Goal: Task Accomplishment & Management: Manage account settings

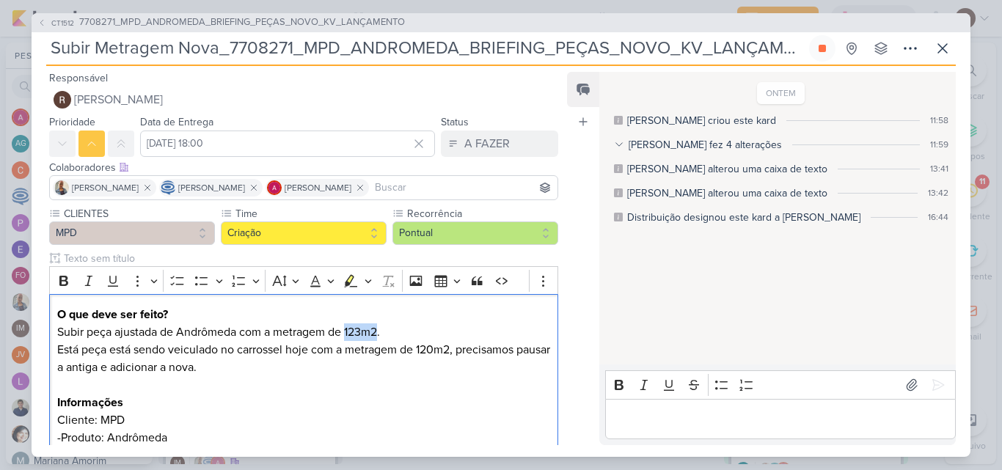
scroll to position [126, 0]
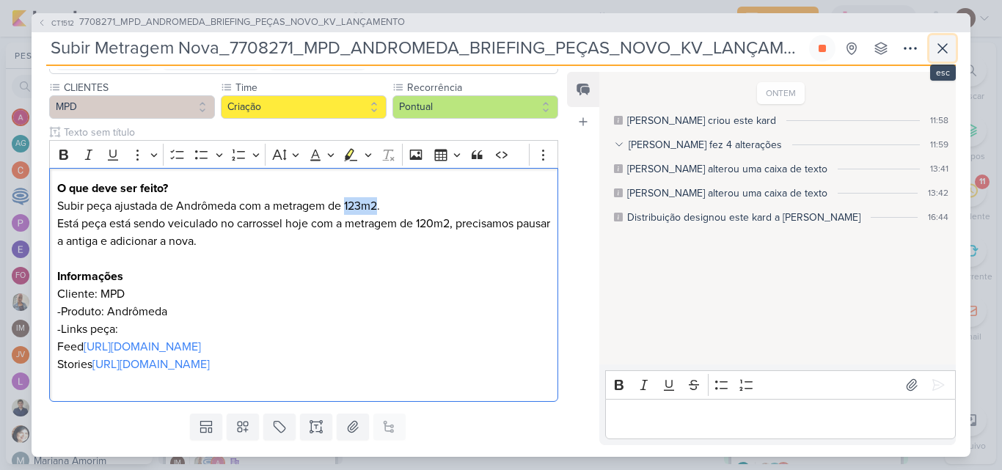
click at [942, 48] on icon at bounding box center [943, 48] width 9 height 9
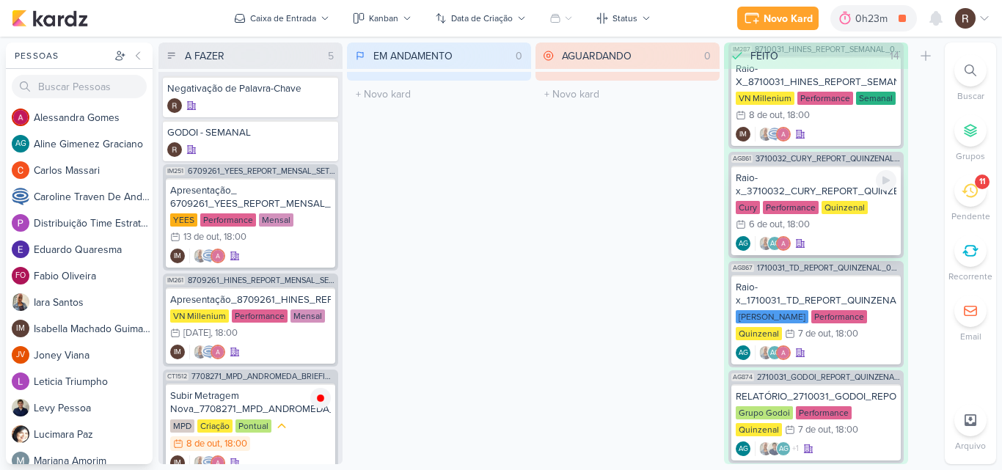
scroll to position [1352, 0]
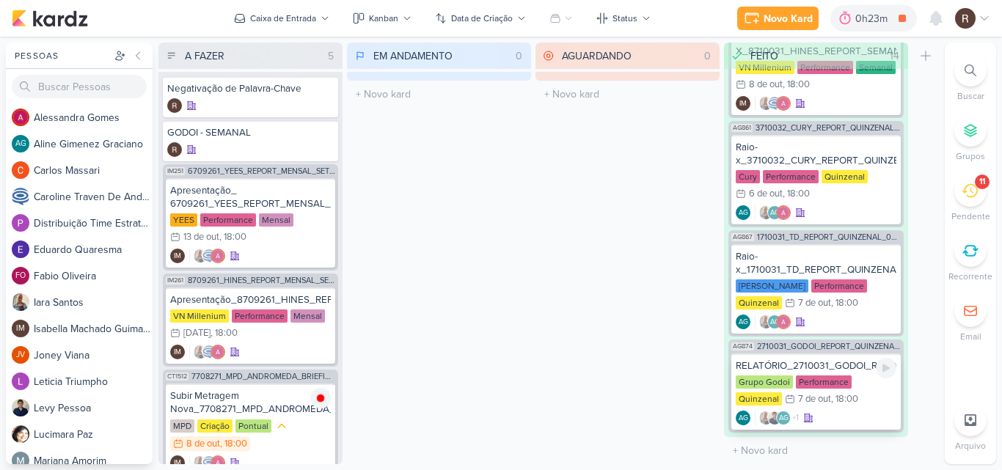
click at [840, 369] on div "RELATÓRIO_2710031_GODOI_REPORT_QUINZENAL_09.10" at bounding box center [816, 366] width 161 height 13
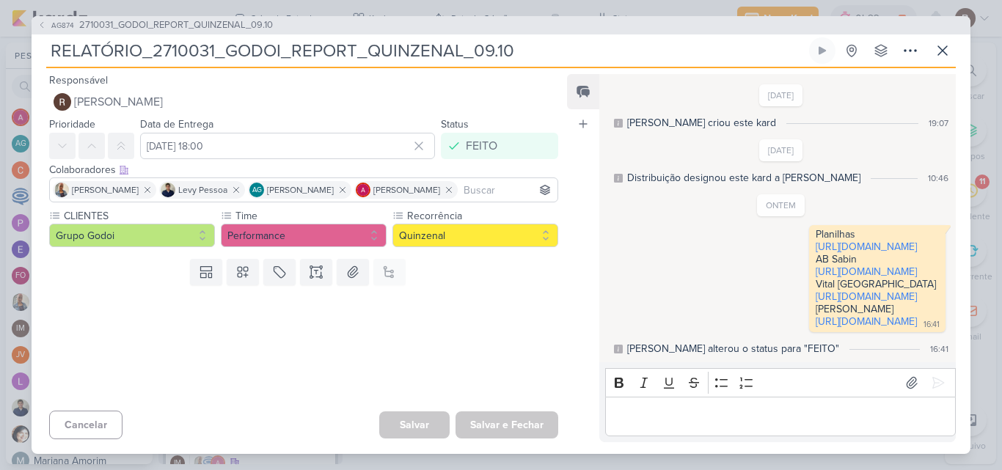
scroll to position [29, 0]
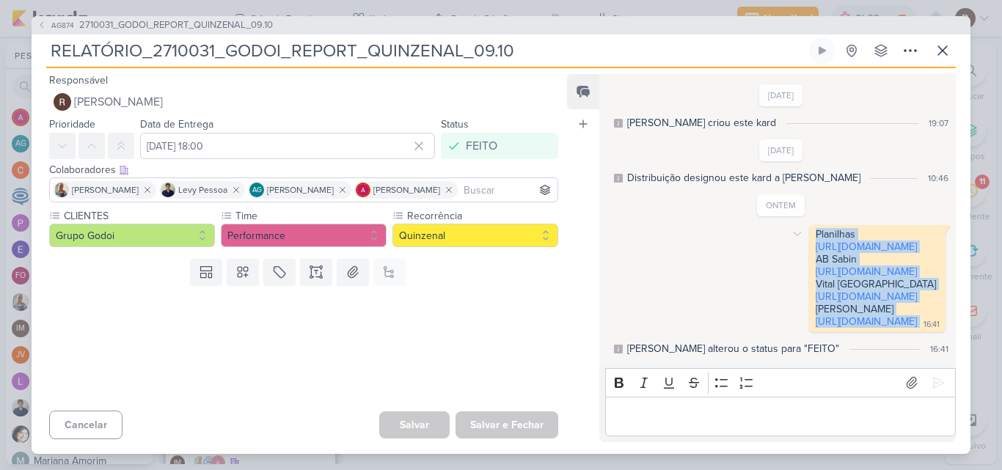
drag, startPoint x: 663, startPoint y: 192, endPoint x: 809, endPoint y: 337, distance: 206.5
click at [812, 329] on div "Planilhas [URL][DOMAIN_NAME] AB Sabin [URL][DOMAIN_NAME] Vital [GEOGRAPHIC_DATA…" at bounding box center [877, 278] width 131 height 101
copy div "Planilhas [URL][DOMAIN_NAME] AB Sabin [URL][DOMAIN_NAME] Vital [GEOGRAPHIC_DATA…"
click at [939, 43] on icon at bounding box center [943, 51] width 18 height 18
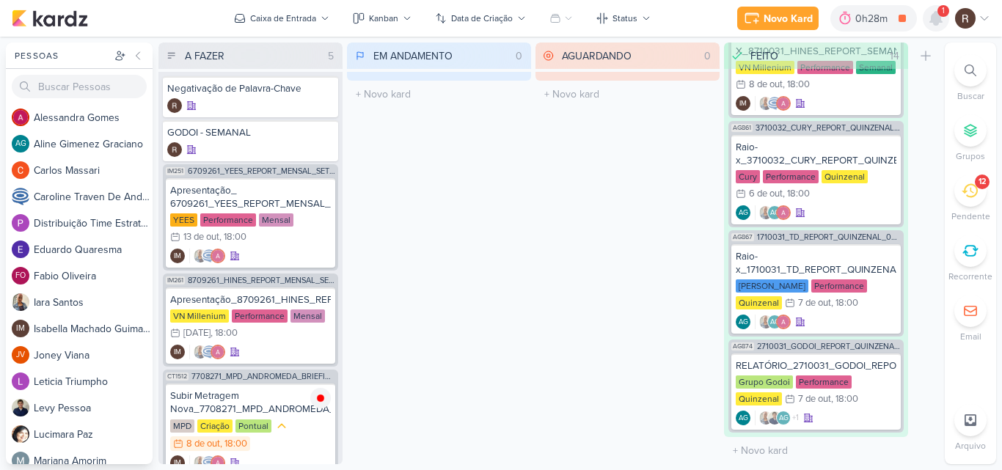
click at [932, 19] on icon at bounding box center [936, 18] width 12 height 13
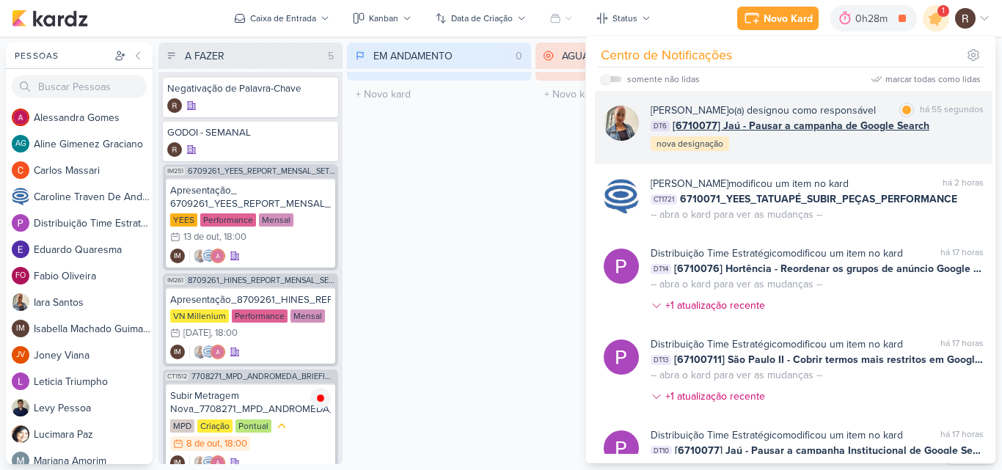
click at [862, 153] on div "[PERSON_NAME] o(a) designou como responsável marcar como lida há 55 segundos DT…" at bounding box center [794, 127] width 398 height 73
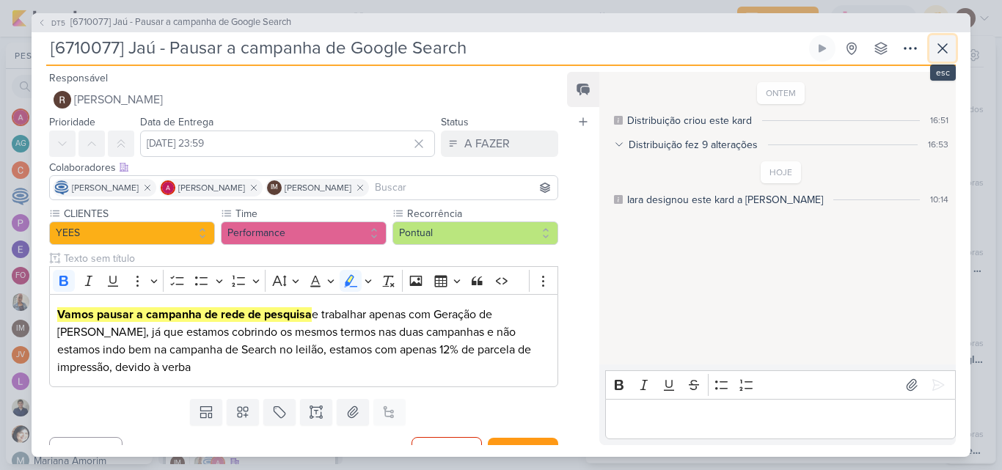
click at [945, 48] on icon at bounding box center [943, 49] width 18 height 18
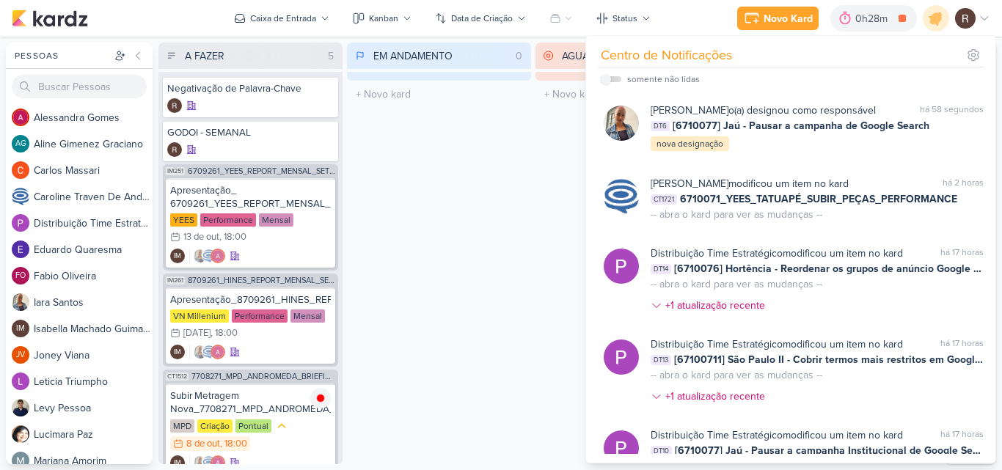
click at [502, 216] on div "EM ANDAMENTO 0 Mover Para Esquerda Mover Para Direita [GEOGRAPHIC_DATA] O títul…" at bounding box center [439, 254] width 184 height 422
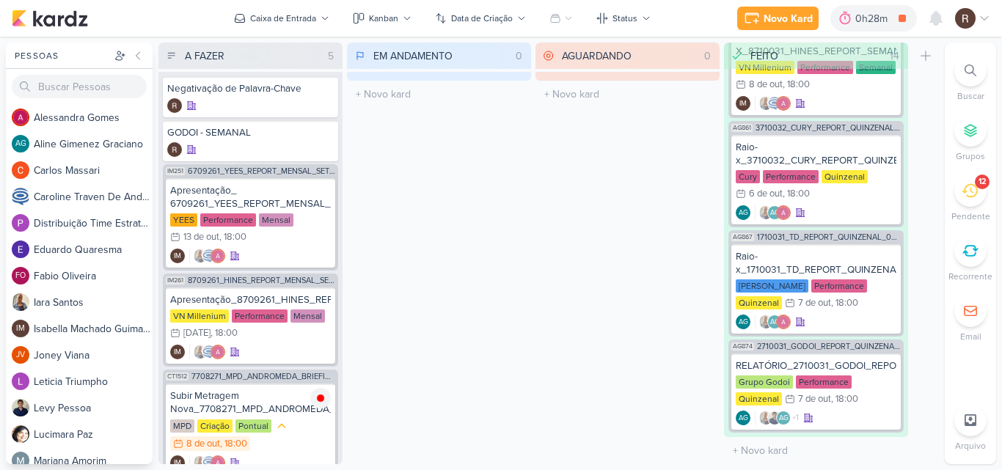
click at [960, 196] on div "12" at bounding box center [971, 191] width 32 height 32
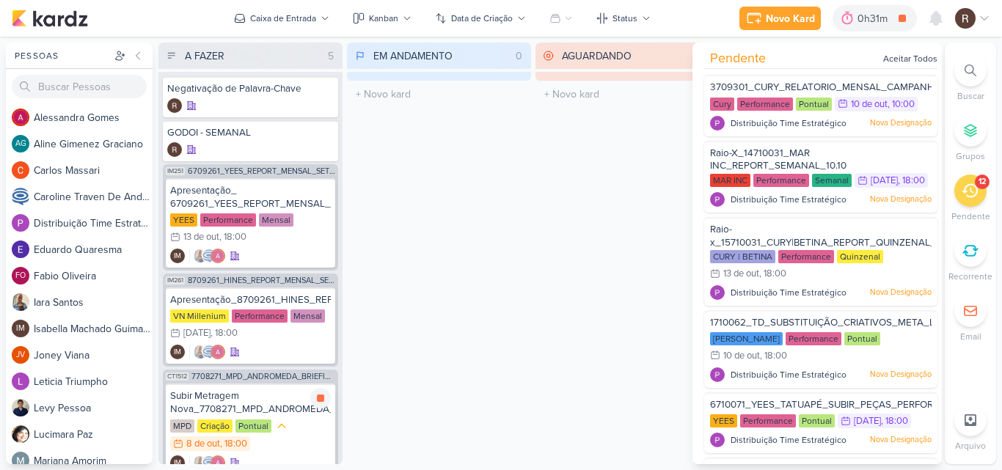
click at [251, 418] on div "Subir Metragem Nova_7708271_MPD_ANDROMEDA_BRIEFING_PEÇAS_NOVO_KV_LANÇAMENTO MPD…" at bounding box center [251, 429] width 170 height 91
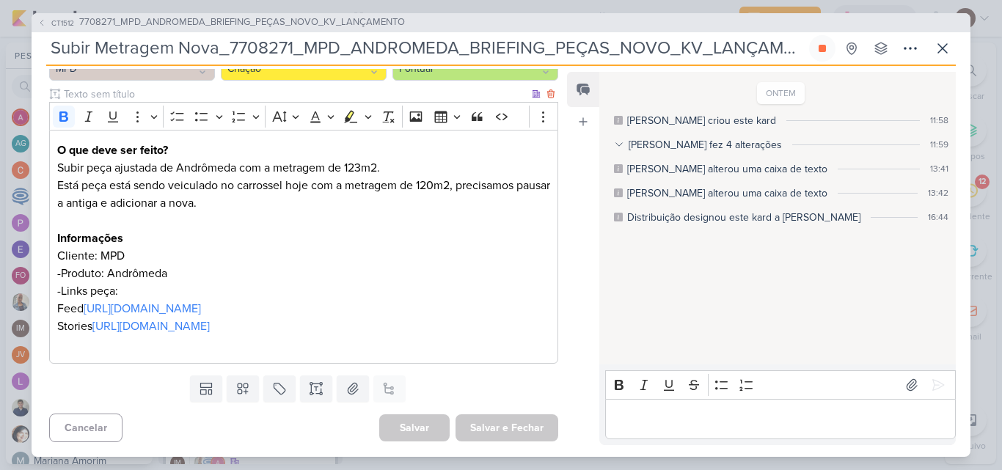
scroll to position [200, 0]
click at [939, 57] on icon at bounding box center [943, 49] width 18 height 18
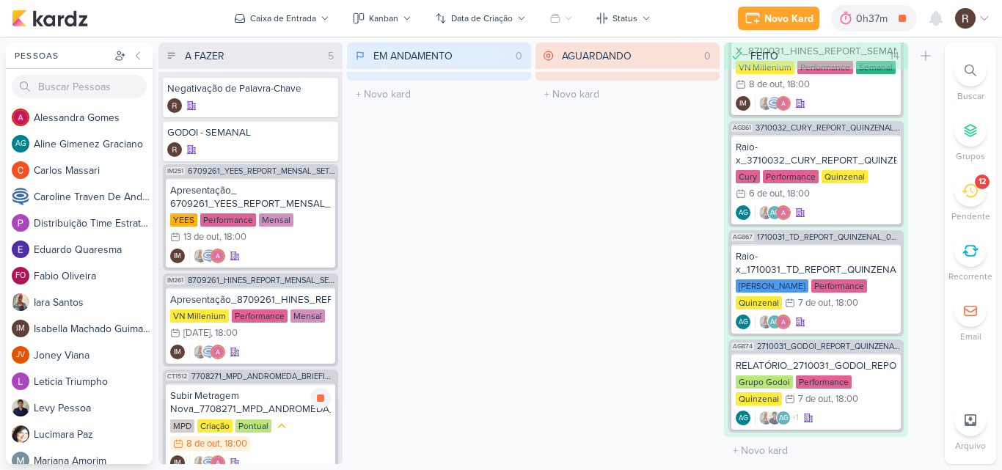
click at [251, 403] on div "Subir Metragem Nova_7708271_MPD_ANDROMEDA_BRIEFING_PEÇAS_NOVO_KV_LANÇAMENTO" at bounding box center [250, 403] width 161 height 26
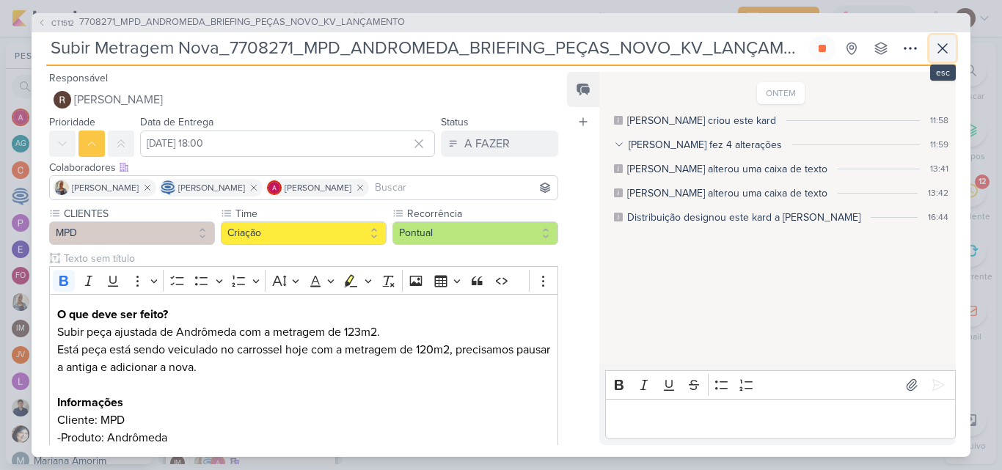
click at [942, 53] on icon at bounding box center [943, 49] width 18 height 18
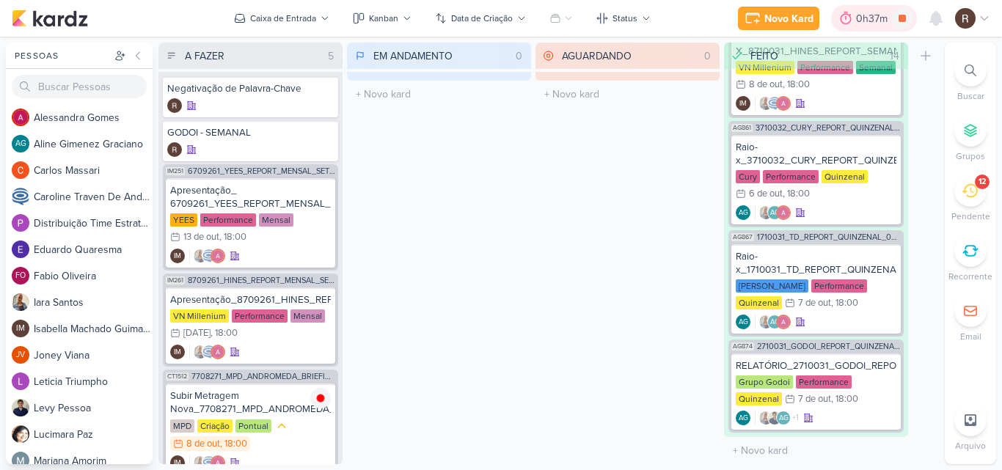
click at [855, 20] on div at bounding box center [846, 18] width 21 height 23
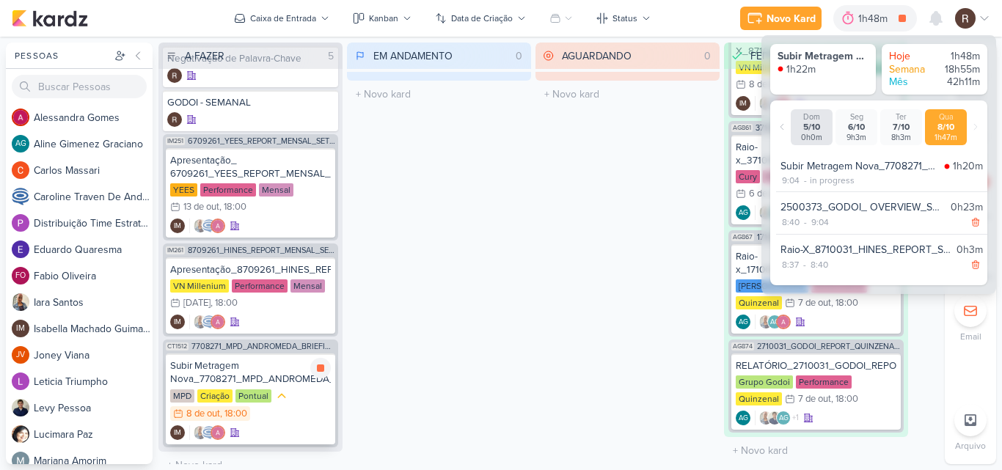
scroll to position [45, 0]
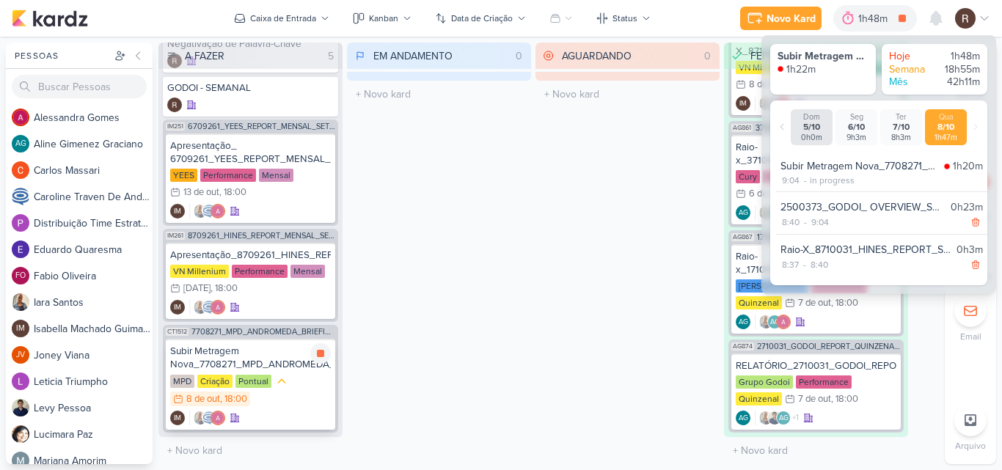
click at [274, 360] on div "Subir Metragem Nova_7708271_MPD_ANDROMEDA_BRIEFING_PEÇAS_NOVO_KV_LANÇAMENTO" at bounding box center [250, 358] width 161 height 26
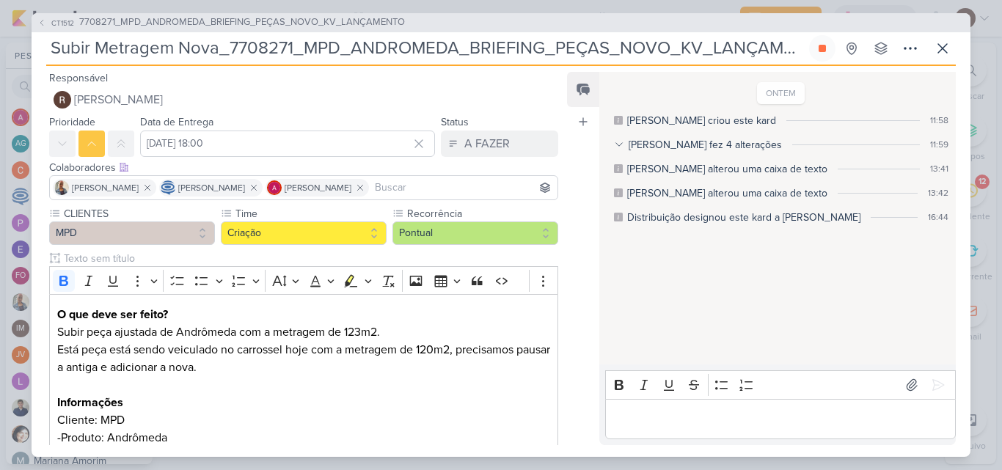
click at [680, 411] on p "Editor editing area: main" at bounding box center [780, 419] width 335 height 18
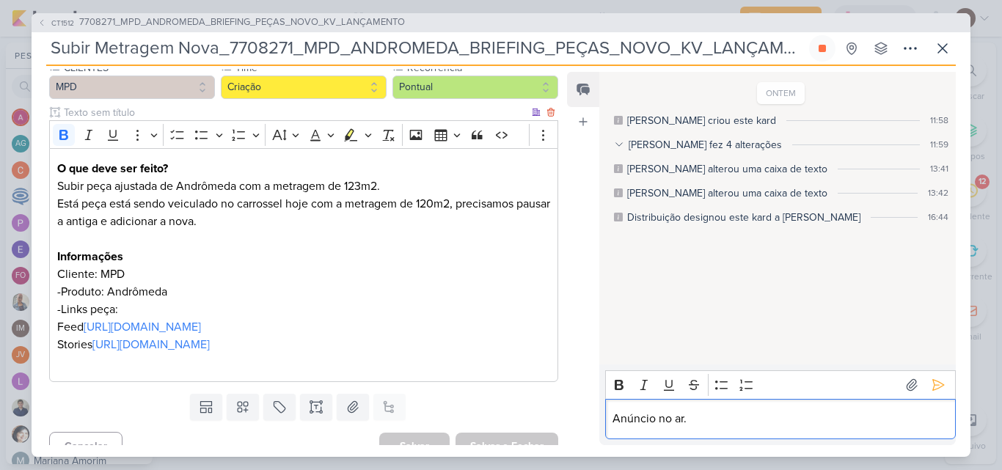
scroll to position [147, 0]
click at [689, 418] on p "Anúncio no ar." at bounding box center [780, 419] width 335 height 18
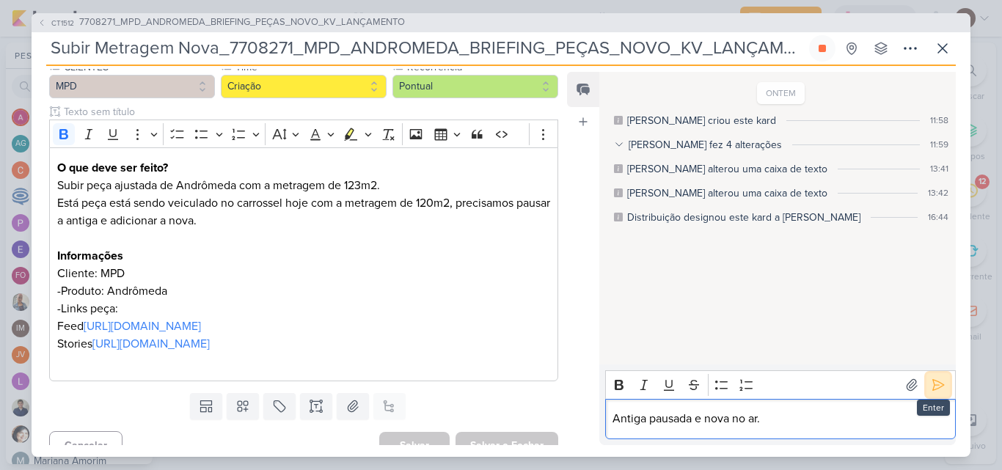
click at [933, 386] on icon at bounding box center [938, 385] width 11 height 11
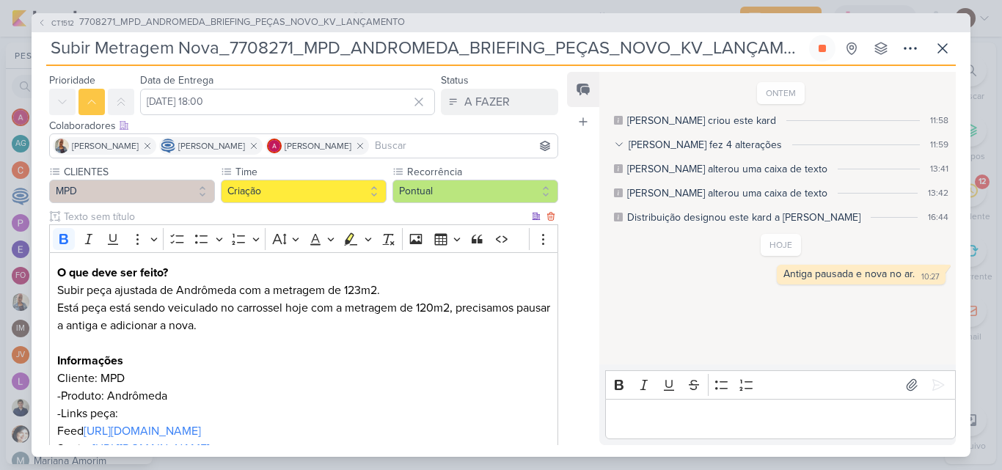
scroll to position [0, 0]
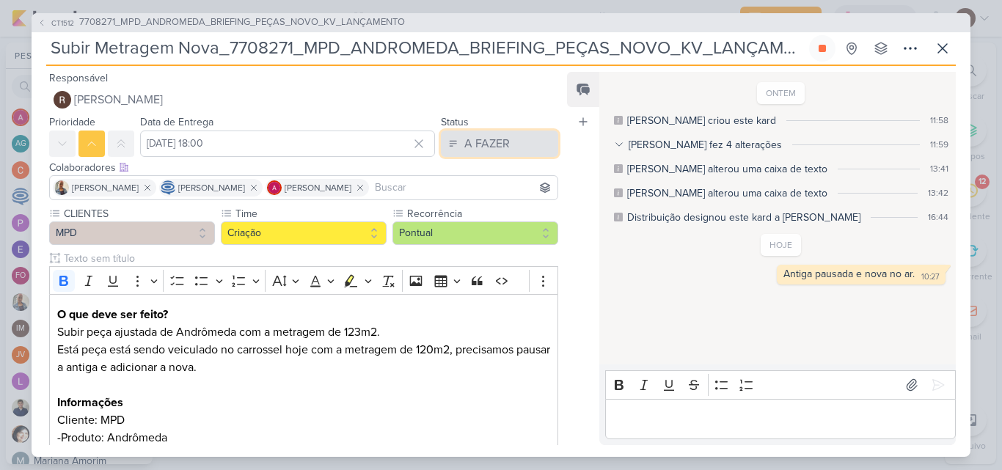
click at [482, 149] on div "A FAZER" at bounding box center [487, 144] width 45 height 18
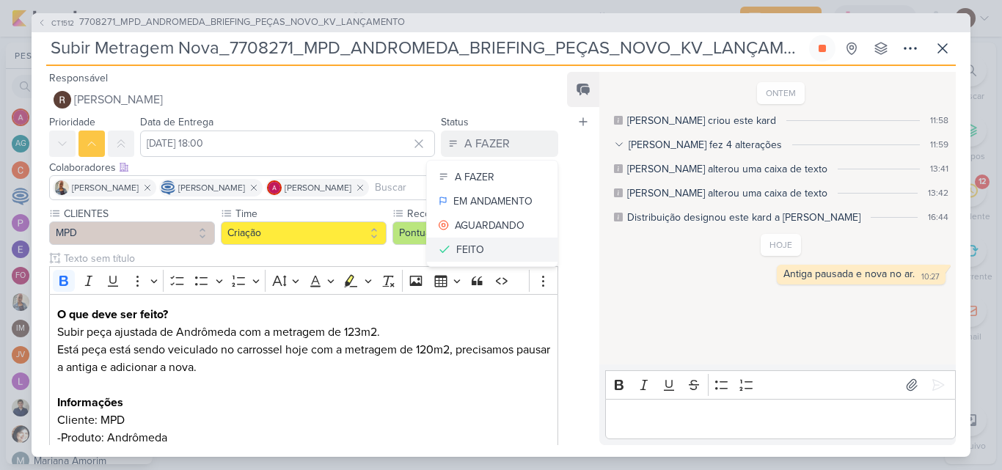
click at [474, 246] on div "FEITO" at bounding box center [470, 249] width 28 height 15
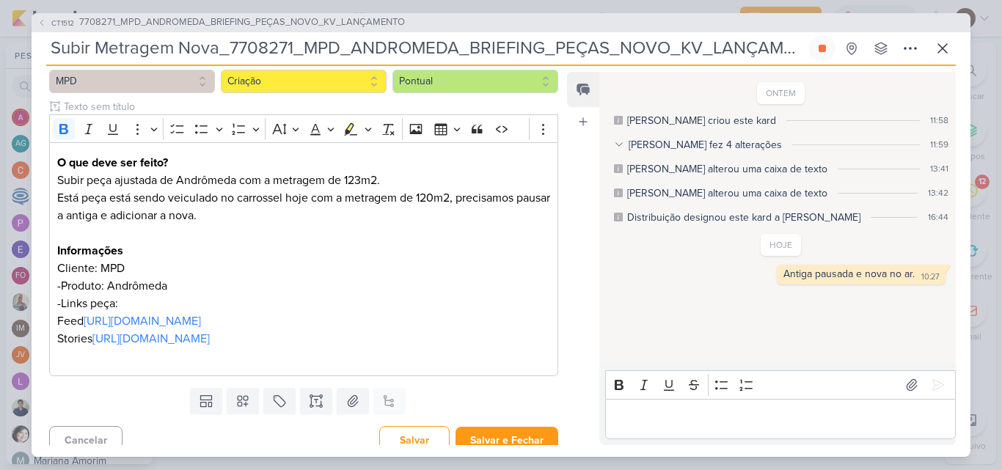
scroll to position [200, 0]
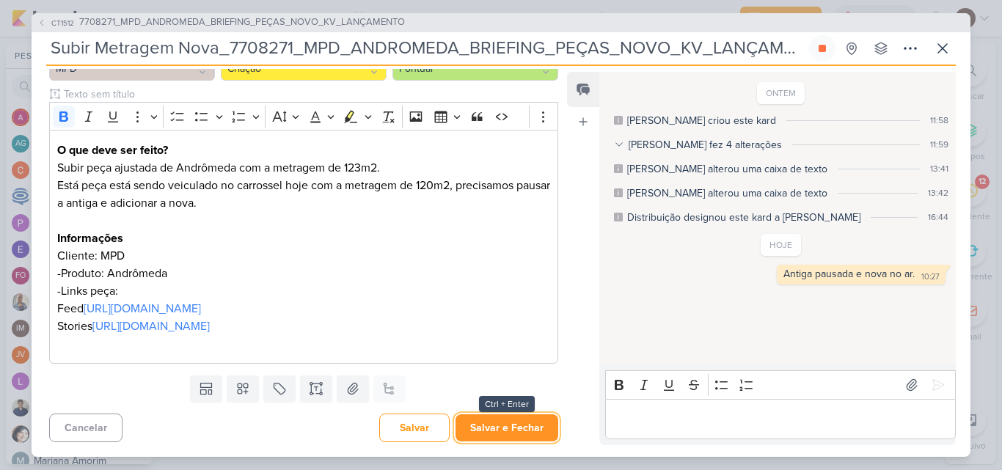
click at [518, 428] on button "Salvar e Fechar" at bounding box center [507, 428] width 103 height 27
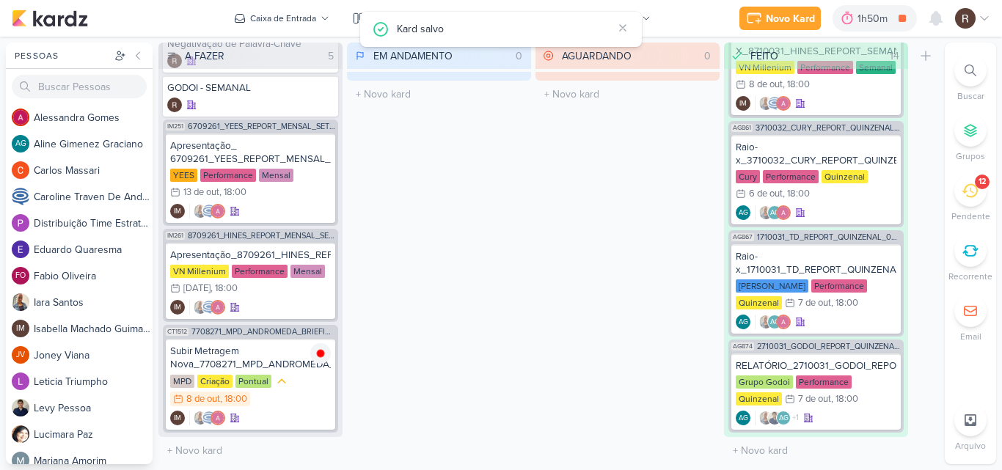
scroll to position [0, 0]
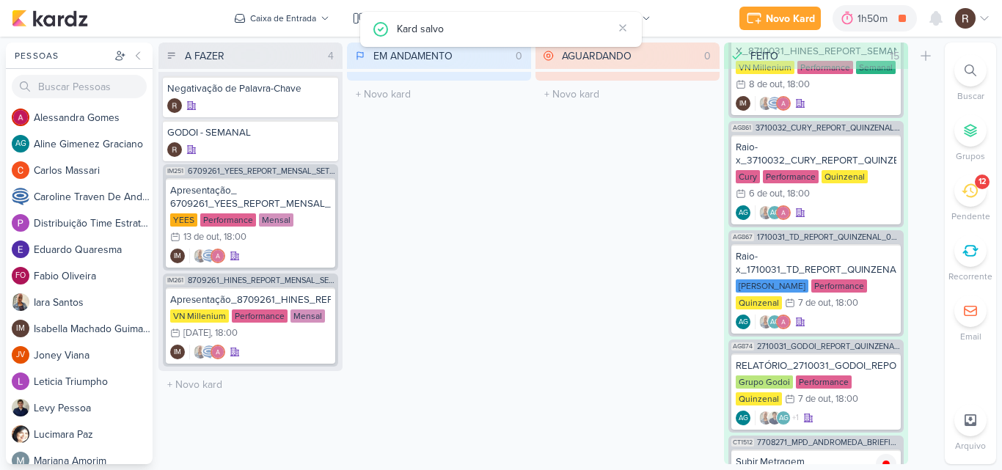
click at [961, 197] on div "12" at bounding box center [971, 191] width 32 height 32
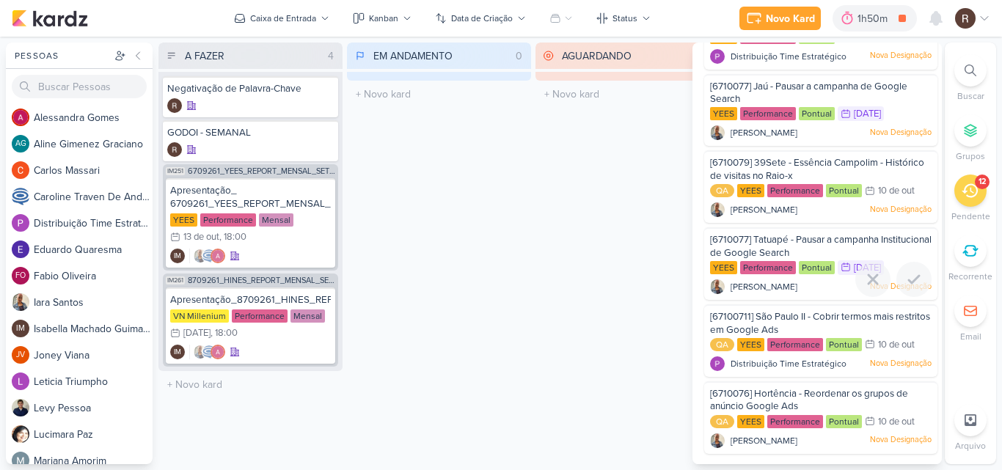
scroll to position [532, 0]
click at [775, 175] on span "[6710079] 39Sete - Essência Campolim - Histórico de visitas no Raio-x" at bounding box center [817, 169] width 214 height 25
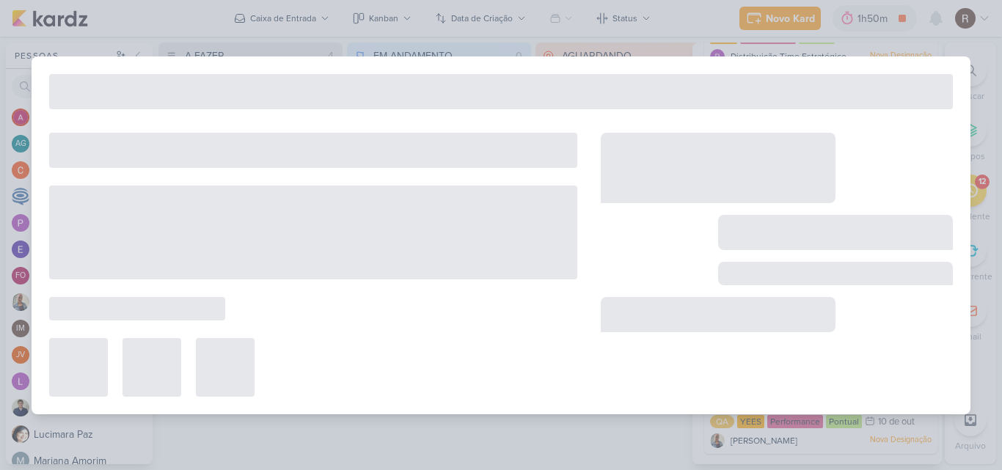
type input "[6710079] 39Sete - Essência Campolim - Histórico de visitas no Raio-x"
type input "10 de outubro de 2025 às 23:59"
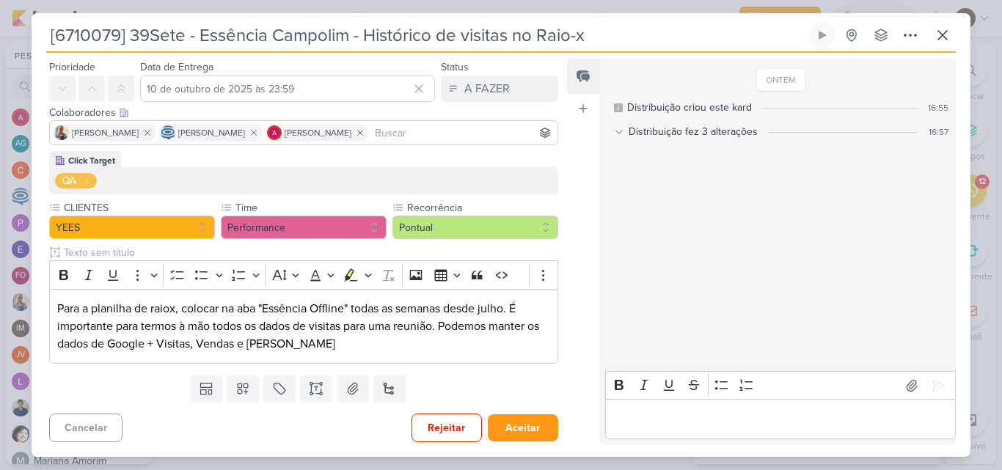
scroll to position [0, 0]
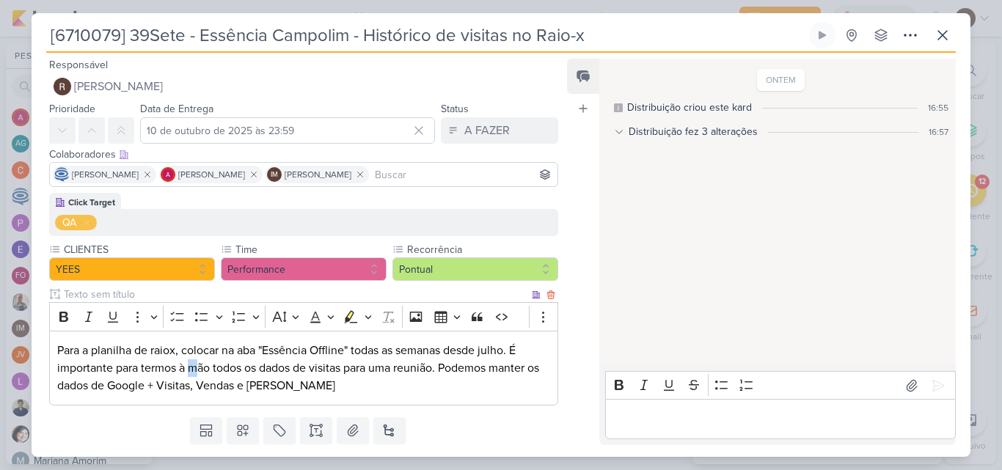
click at [198, 376] on p "Para a planilha de raiox, colocar na aba "Essência Offline" todas as semanas de…" at bounding box center [303, 368] width 493 height 53
click at [654, 313] on div "ONTEM Distribuição criou este kard 16:55 Distribuição fez 3 alterações 16:57 Di…" at bounding box center [777, 212] width 355 height 305
click at [944, 37] on icon at bounding box center [943, 35] width 9 height 9
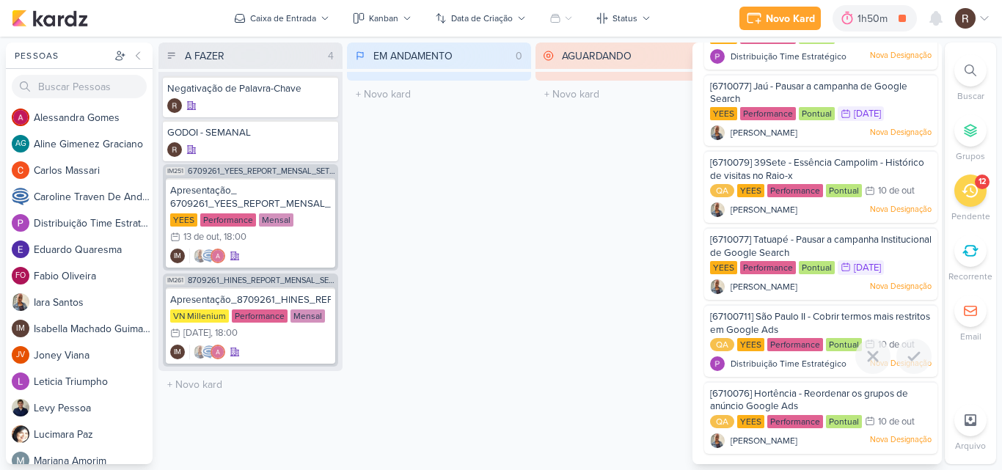
click at [818, 328] on div "[67100711] São Paulo II - Cobrir termos mais restritos em Google Ads" at bounding box center [821, 323] width 222 height 27
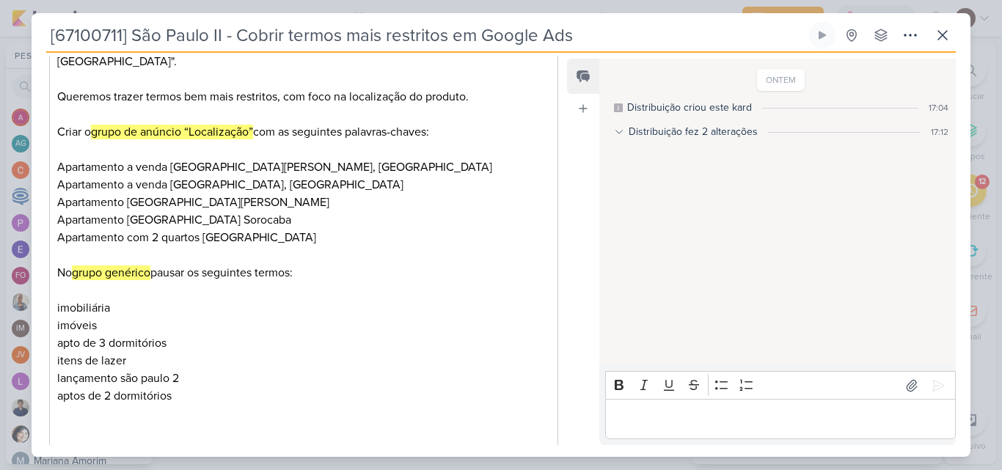
scroll to position [367, 0]
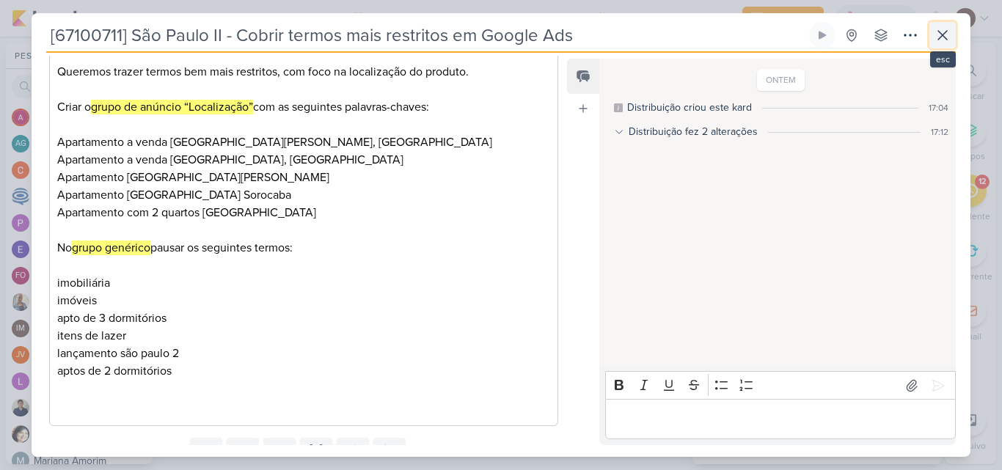
click at [936, 32] on icon at bounding box center [943, 35] width 18 height 18
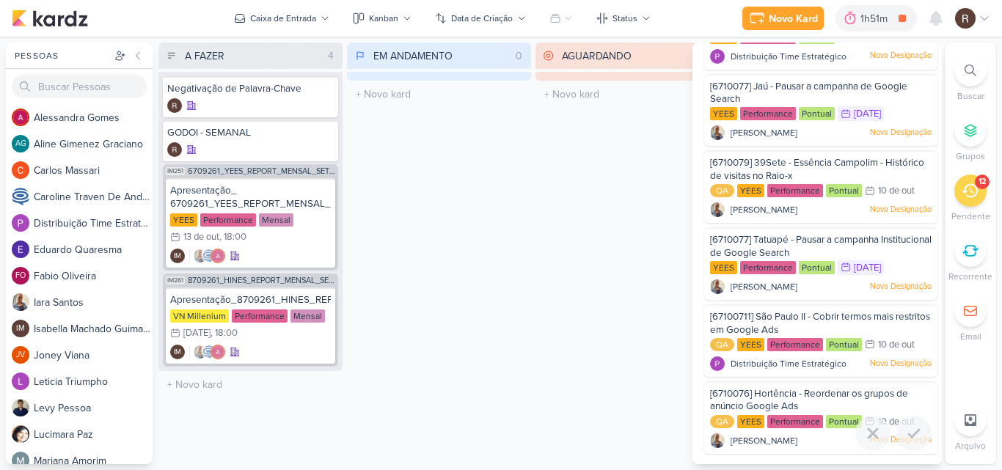
click at [804, 409] on div "[6710076] Hortência - Reordenar os grupos de anúncio Google Ads" at bounding box center [821, 400] width 222 height 27
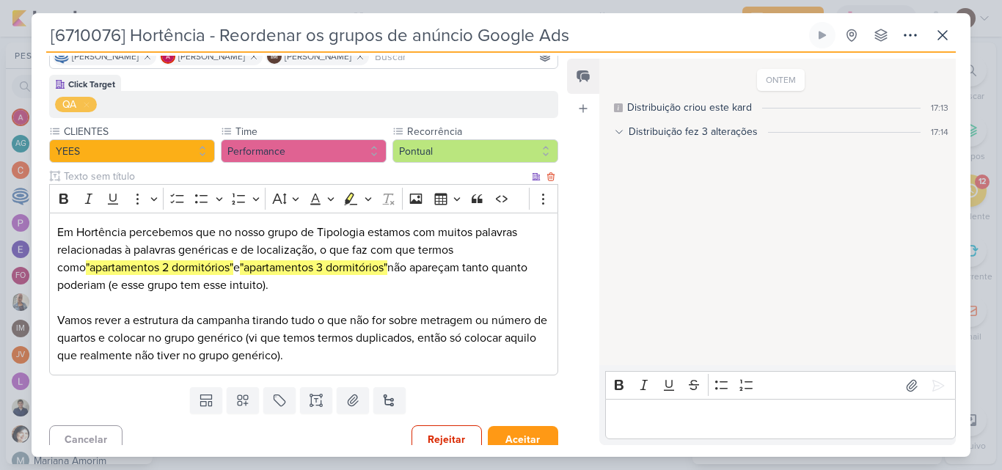
scroll to position [130, 0]
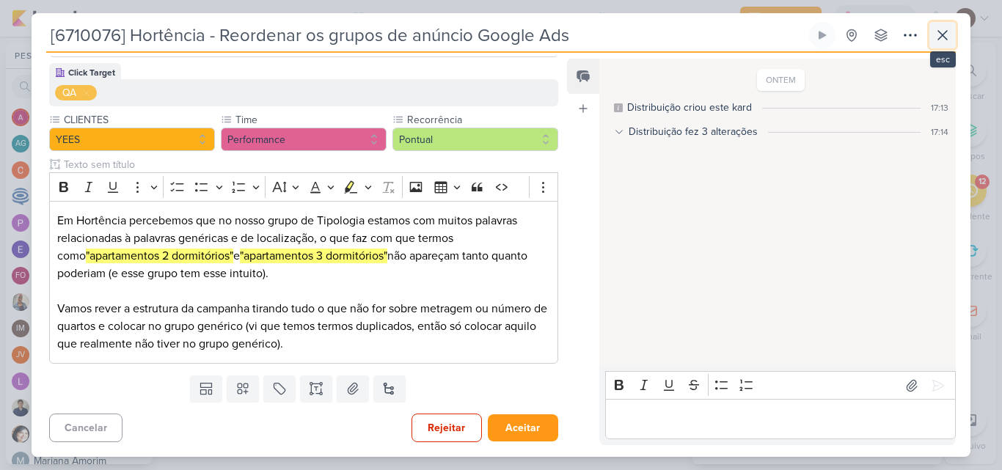
click at [940, 42] on icon at bounding box center [943, 35] width 18 height 18
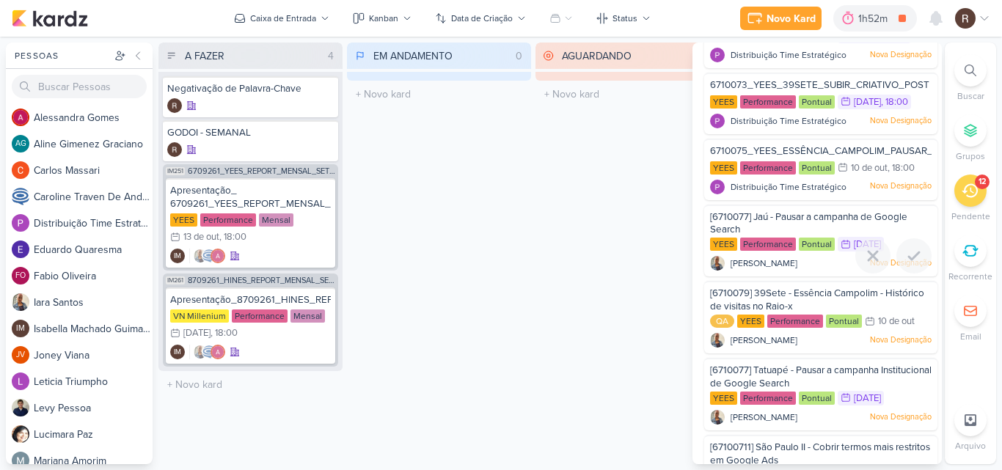
scroll to position [312, 0]
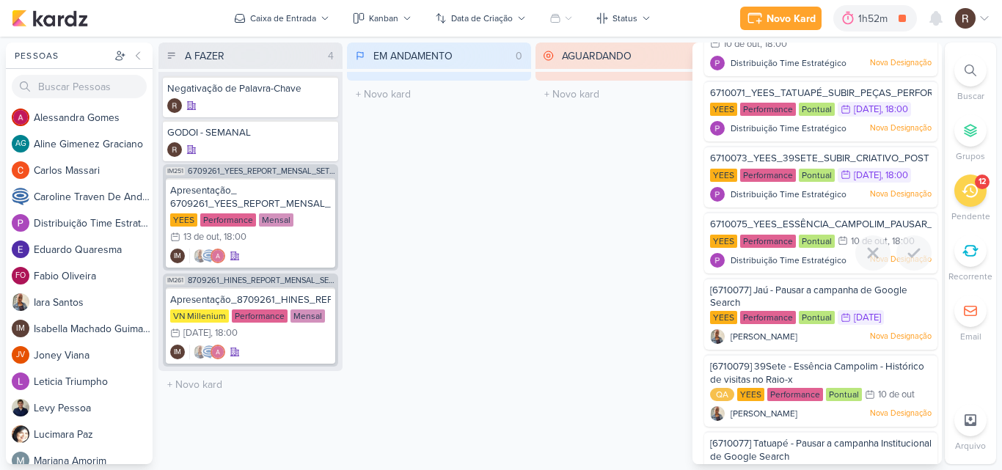
click at [776, 234] on div "6710075_YEES_ESSÊNCIA_CAMPOLIM_PAUSAR_CRIATIVOS_ANTIGOS" at bounding box center [821, 226] width 222 height 16
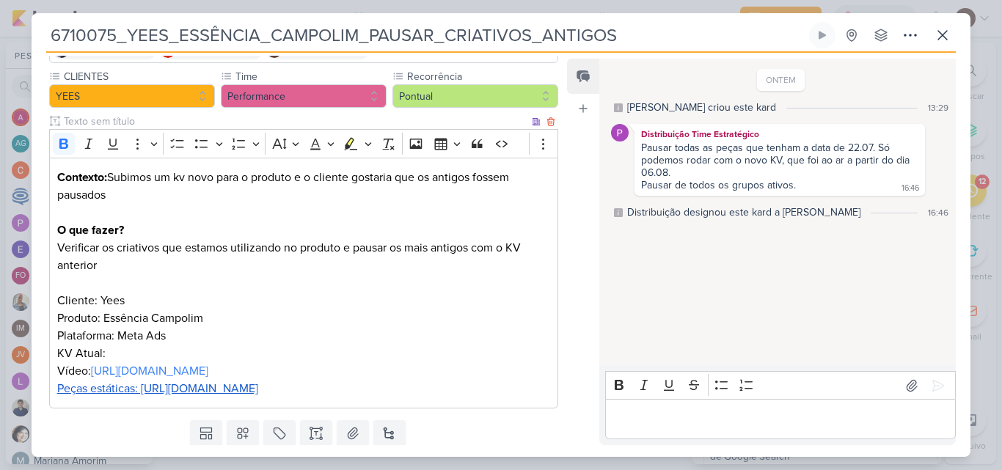
scroll to position [147, 0]
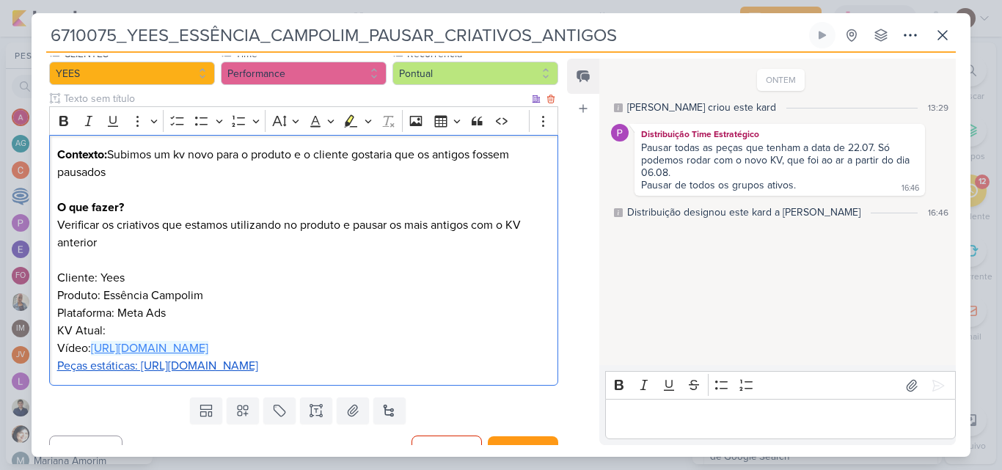
click at [175, 349] on link "[URL][DOMAIN_NAME]" at bounding box center [149, 348] width 117 height 15
click at [139, 369] on u "Peças estáticas: [URL][DOMAIN_NAME]" at bounding box center [157, 366] width 201 height 15
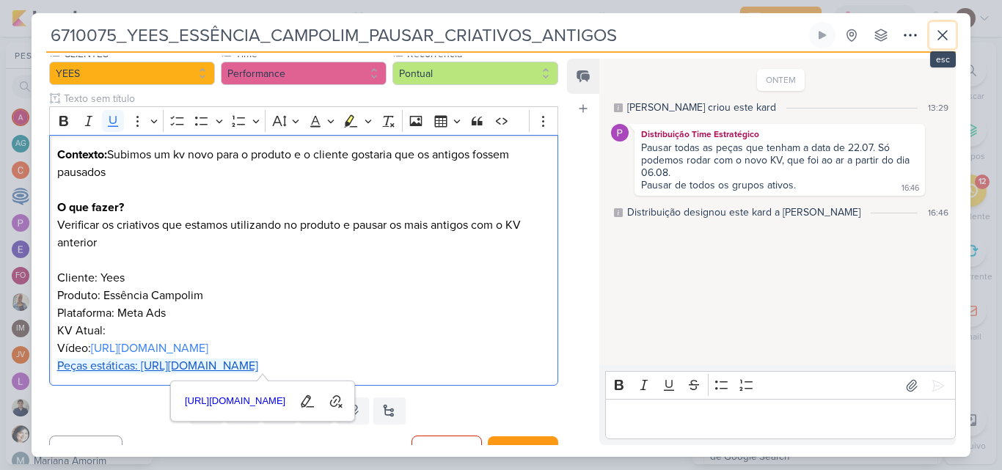
click at [948, 38] on icon at bounding box center [943, 35] width 18 height 18
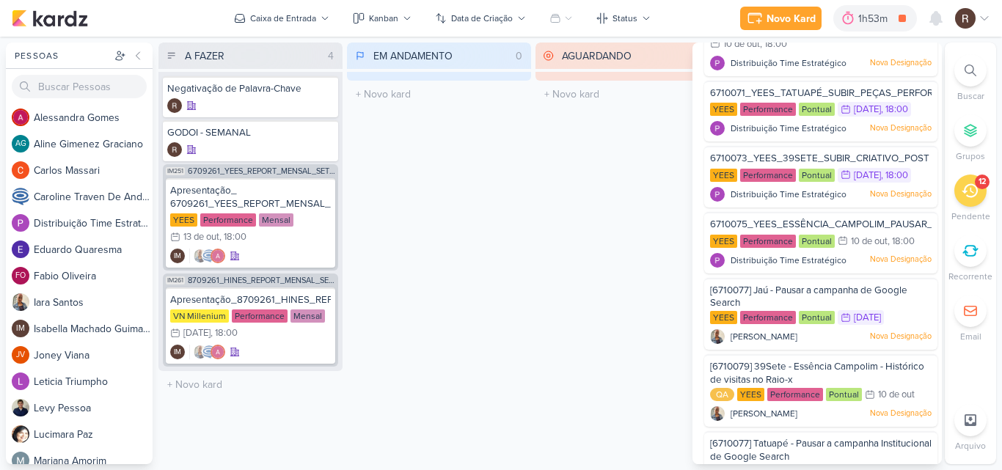
click at [496, 276] on div "EM ANDAMENTO 0 Mover Para Esquerda Mover Para Direita [GEOGRAPHIC_DATA] O títul…" at bounding box center [439, 254] width 184 height 422
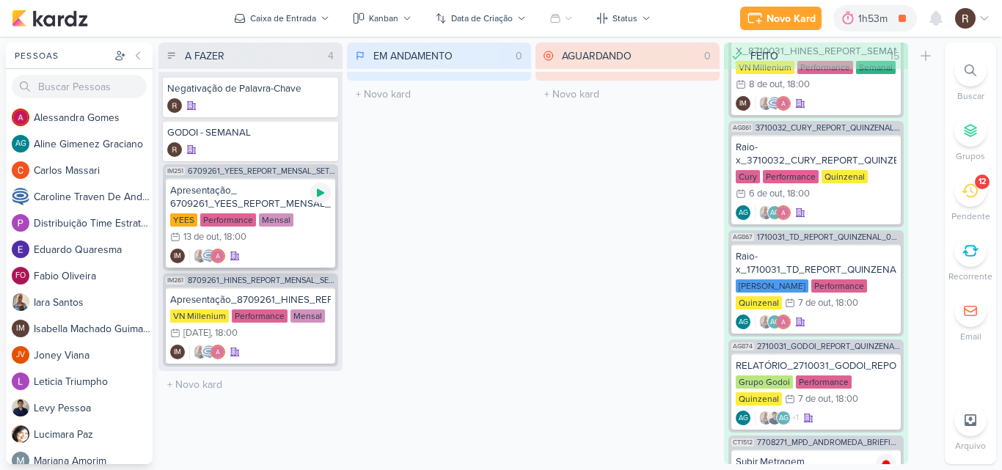
click at [320, 192] on icon at bounding box center [320, 193] width 7 height 8
click at [980, 181] on div "13" at bounding box center [982, 182] width 7 height 12
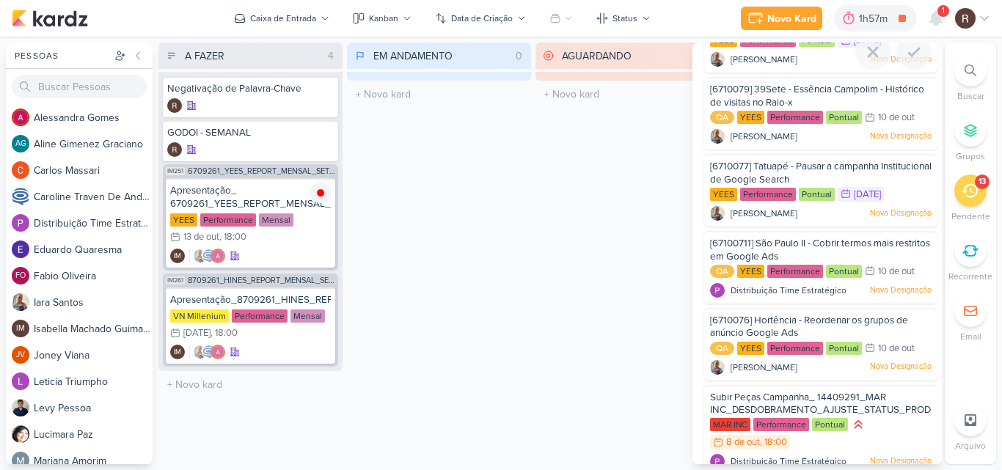
scroll to position [626, 0]
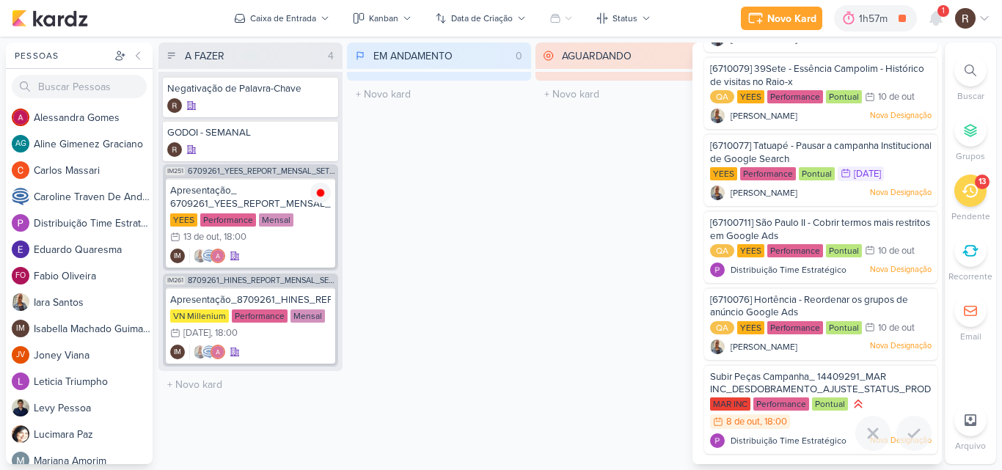
click at [895, 391] on span "Subir Peças Campanha_ 14409291_MAR INC_DESDOBRAMENTO_AJUSTE_STATUS_PRODUTO" at bounding box center [830, 383] width 241 height 25
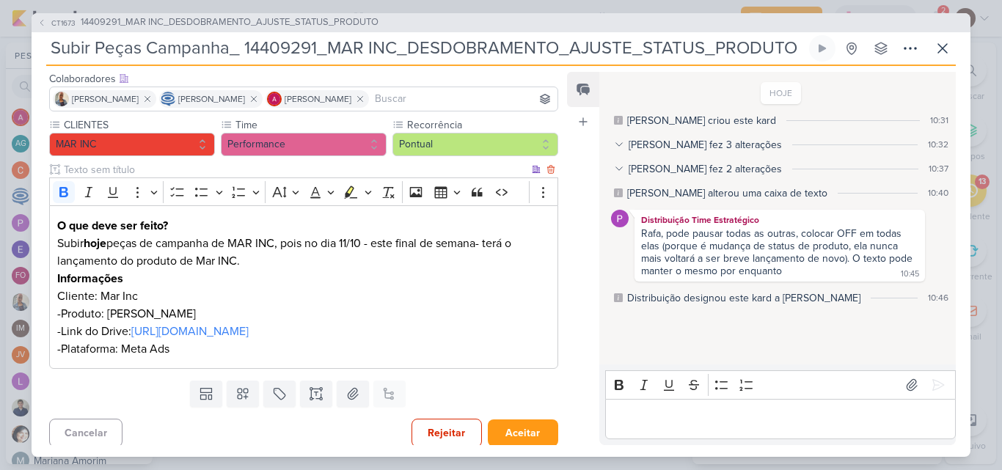
scroll to position [94, 0]
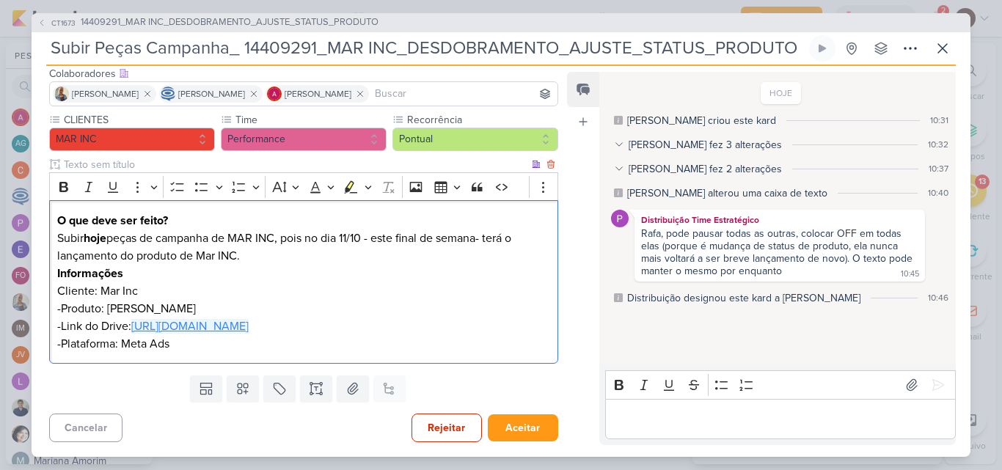
click at [249, 332] on link "[URL][DOMAIN_NAME]" at bounding box center [189, 326] width 117 height 15
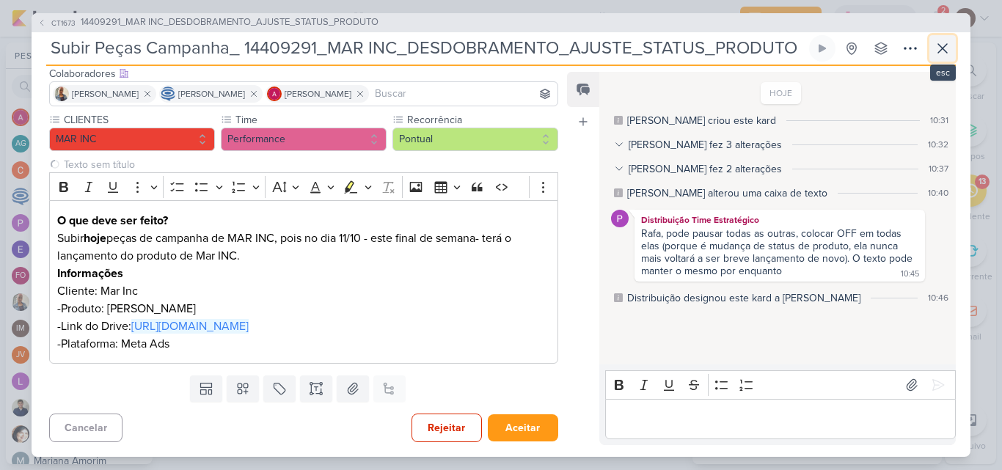
click at [940, 51] on icon at bounding box center [943, 48] width 9 height 9
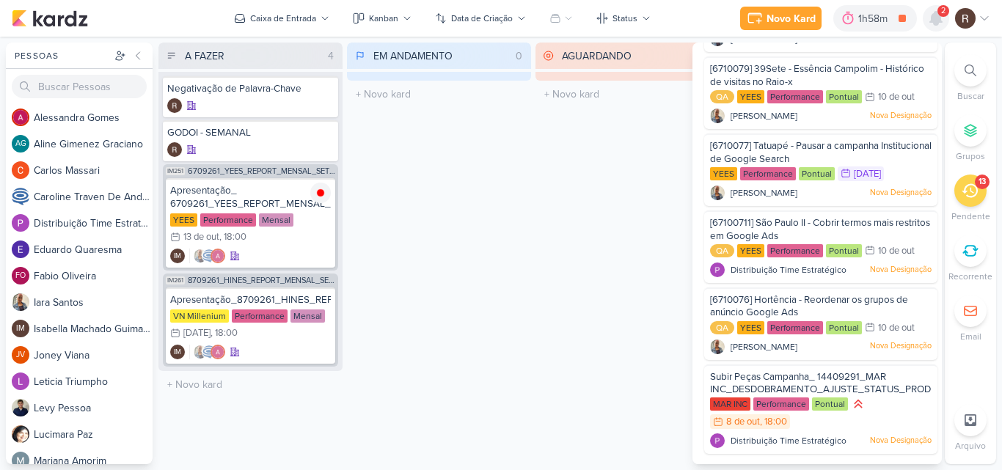
click at [930, 23] on icon at bounding box center [937, 19] width 18 height 18
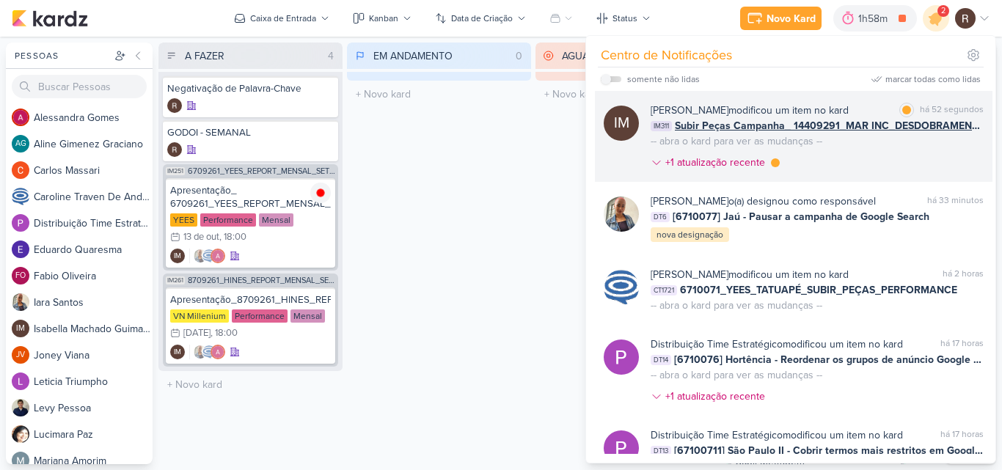
click at [850, 170] on div "[PERSON_NAME] modificou um item no kard marcar como lida há 52 segundos IM311 S…" at bounding box center [817, 139] width 333 height 73
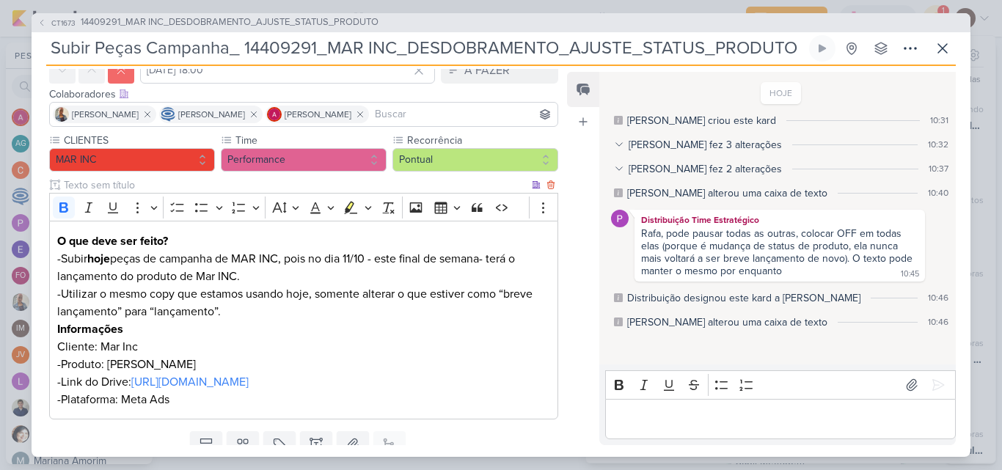
scroll to position [129, 0]
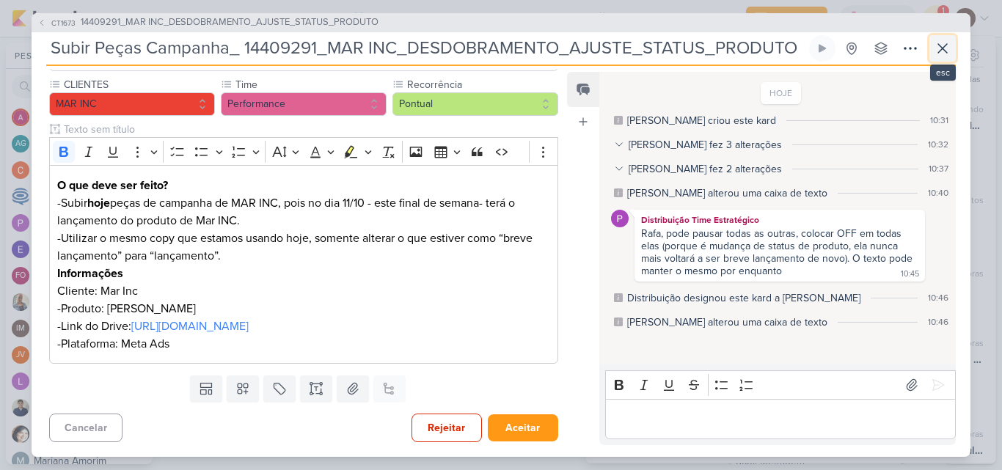
click at [953, 54] on button at bounding box center [943, 48] width 26 height 26
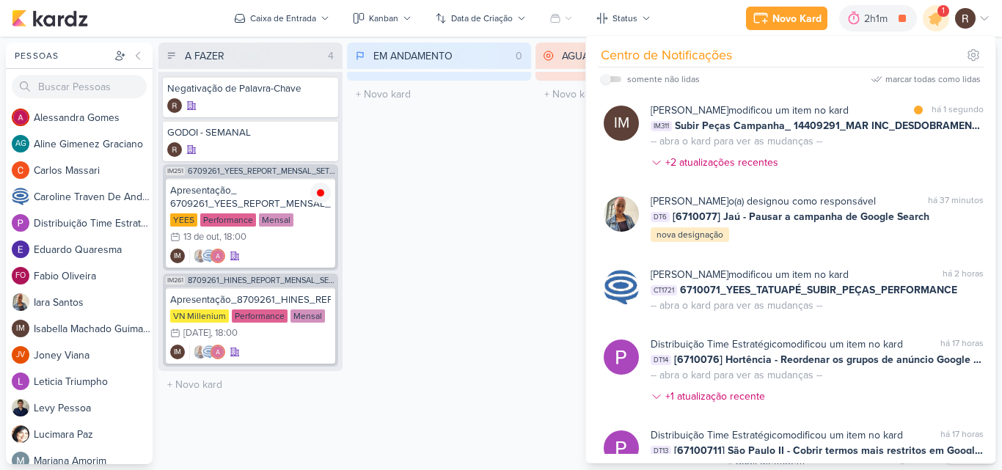
click at [487, 290] on div "EM ANDAMENTO 0 Mover Para Esquerda Mover Para Direita [GEOGRAPHIC_DATA] O títul…" at bounding box center [439, 254] width 184 height 422
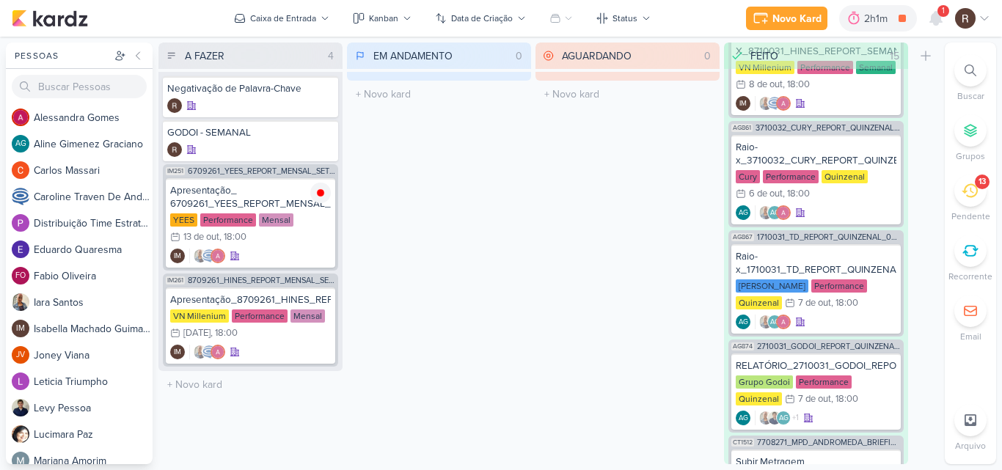
click at [968, 193] on icon at bounding box center [970, 191] width 16 height 16
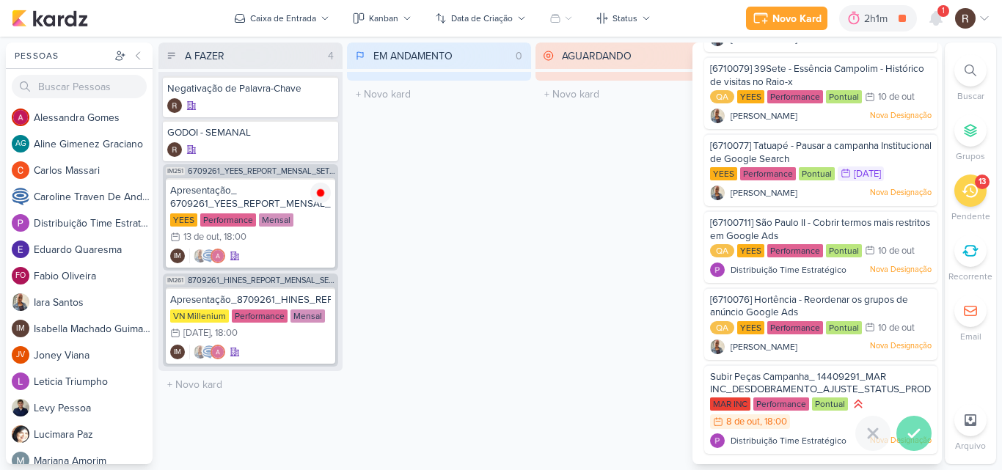
click at [917, 426] on icon at bounding box center [915, 434] width 18 height 18
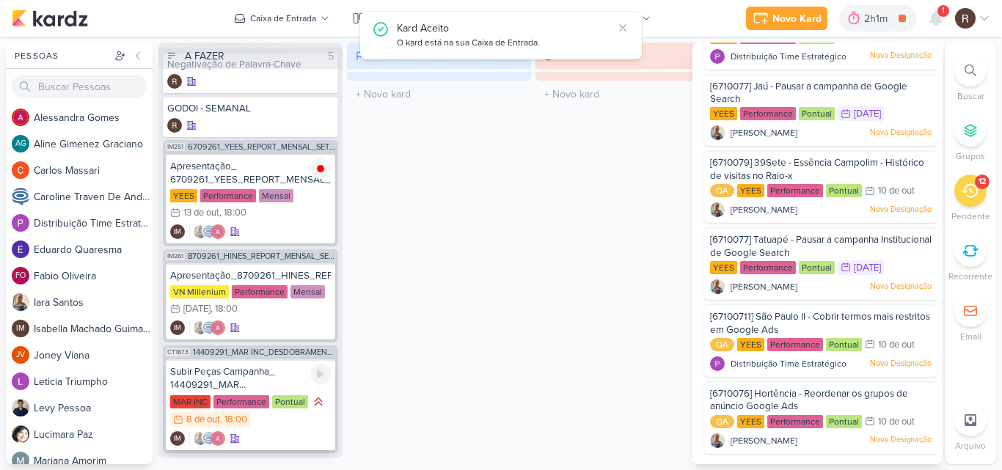
scroll to position [45, 0]
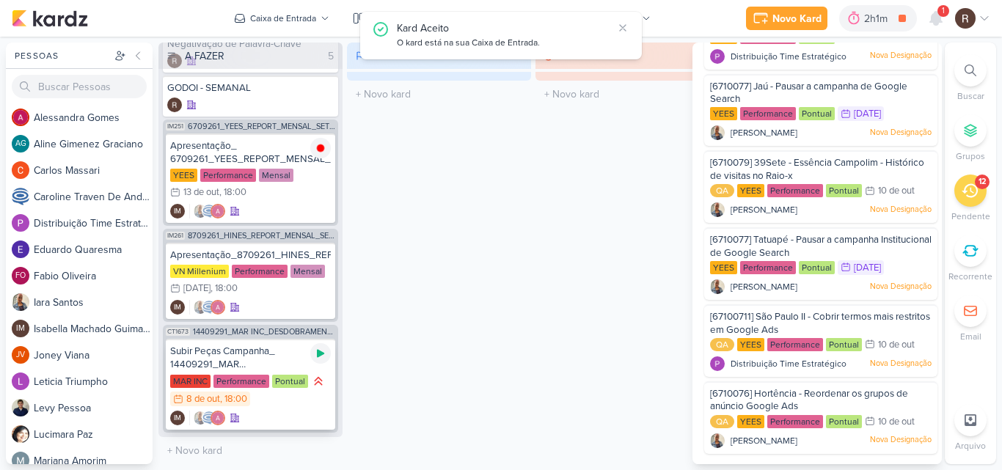
click at [324, 357] on icon at bounding box center [321, 354] width 12 height 12
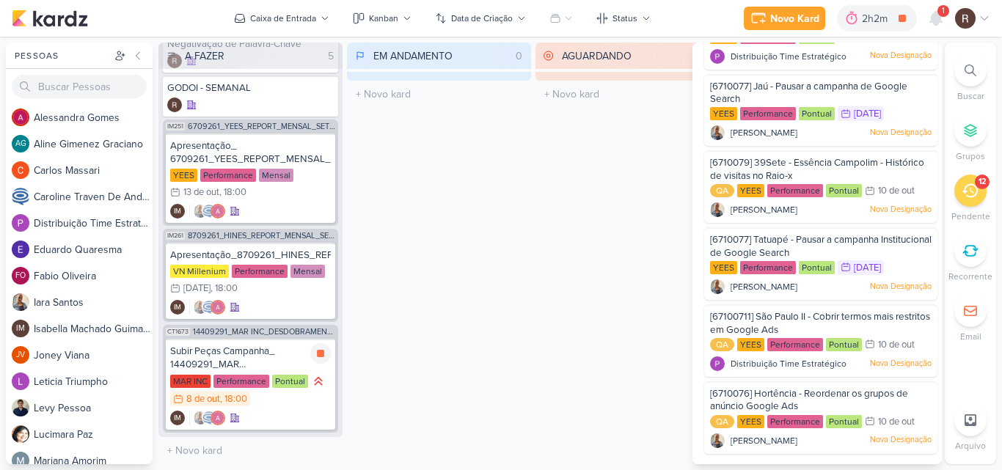
click at [211, 364] on div "Subir Peças Campanha_ 14409291_MAR INC_DESDOBRAMENTO_AJUSTE_STATUS_PRODUTO" at bounding box center [250, 358] width 161 height 26
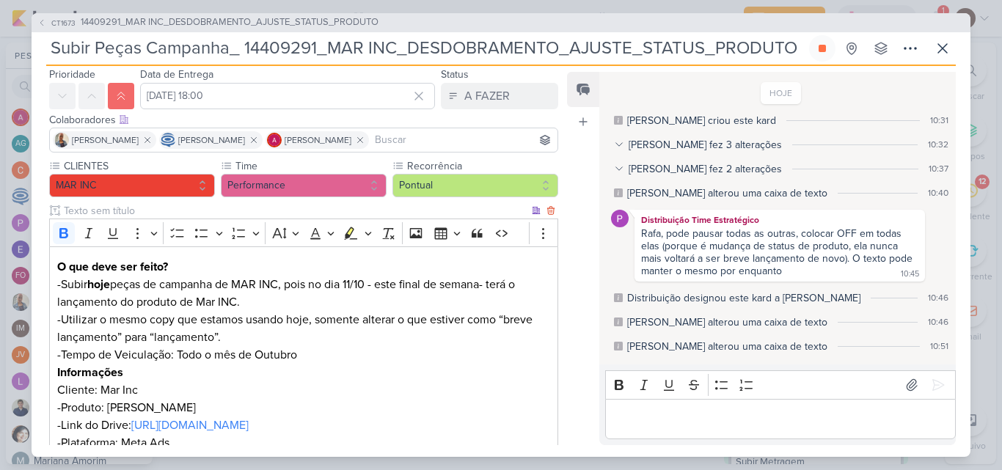
scroll to position [73, 0]
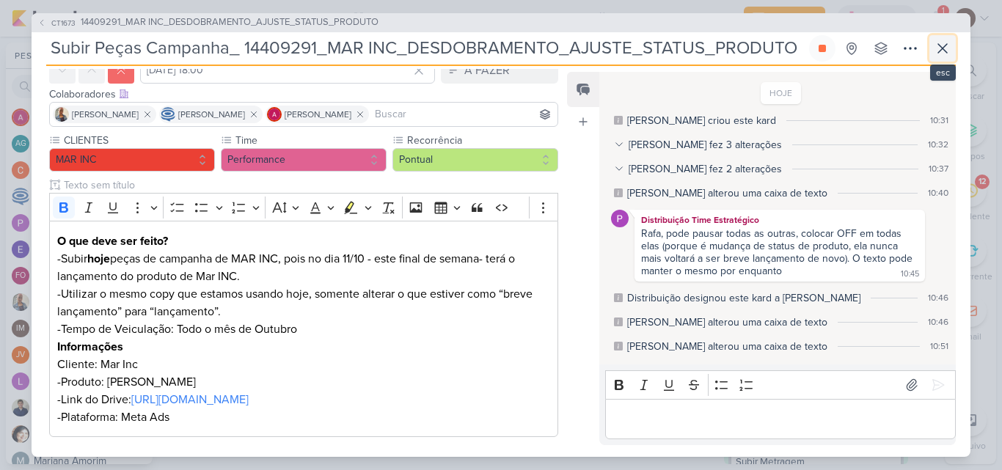
click at [950, 48] on icon at bounding box center [943, 49] width 18 height 18
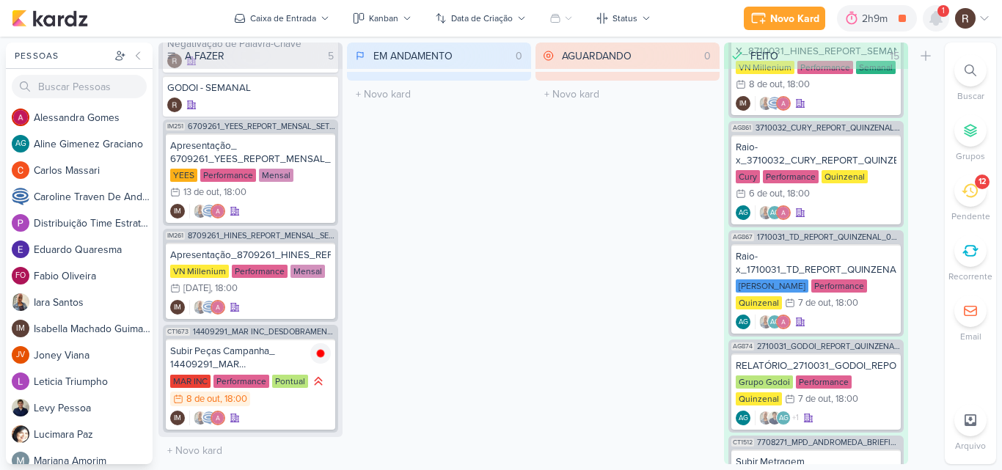
click at [938, 22] on icon at bounding box center [936, 18] width 12 height 13
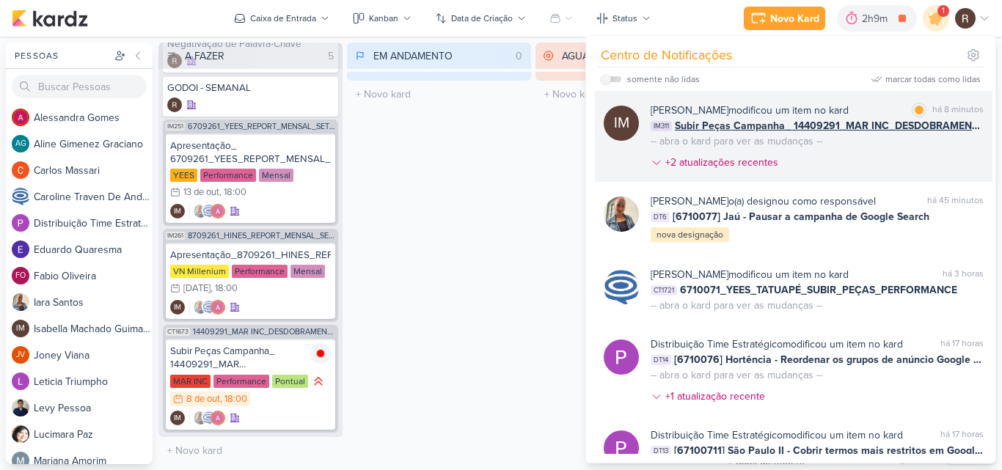
click at [849, 118] on div "[PERSON_NAME] modificou um item no kard" at bounding box center [750, 110] width 198 height 15
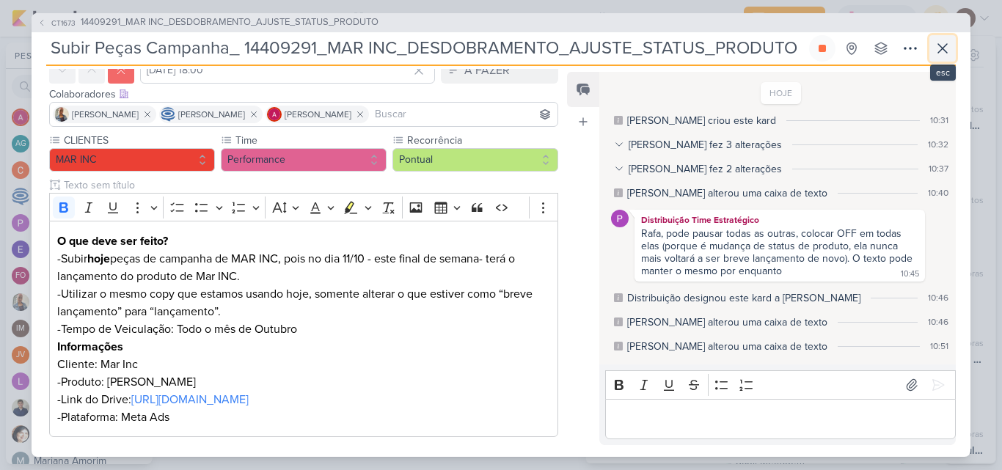
click at [945, 50] on icon at bounding box center [943, 48] width 9 height 9
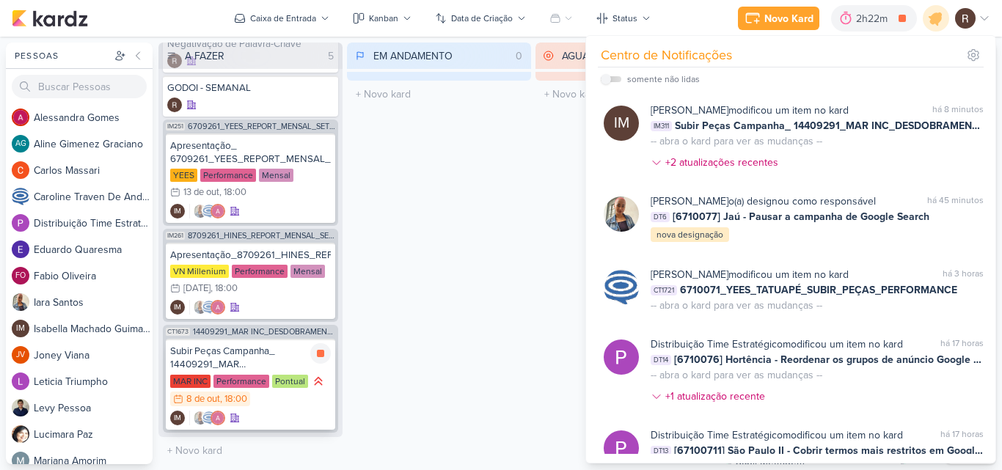
click at [266, 362] on div "Subir Peças Campanha_ 14409291_MAR INC_DESDOBRAMENTO_AJUSTE_STATUS_PRODUTO" at bounding box center [250, 358] width 161 height 26
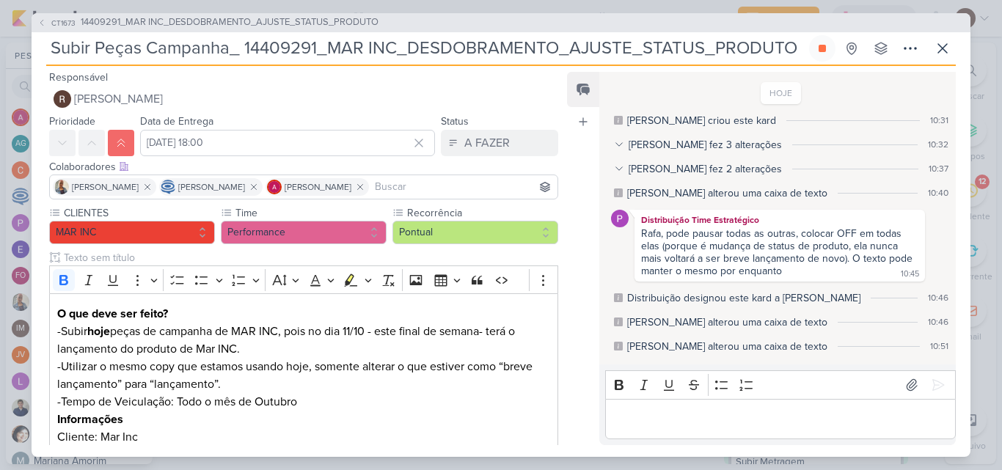
scroll to position [0, 0]
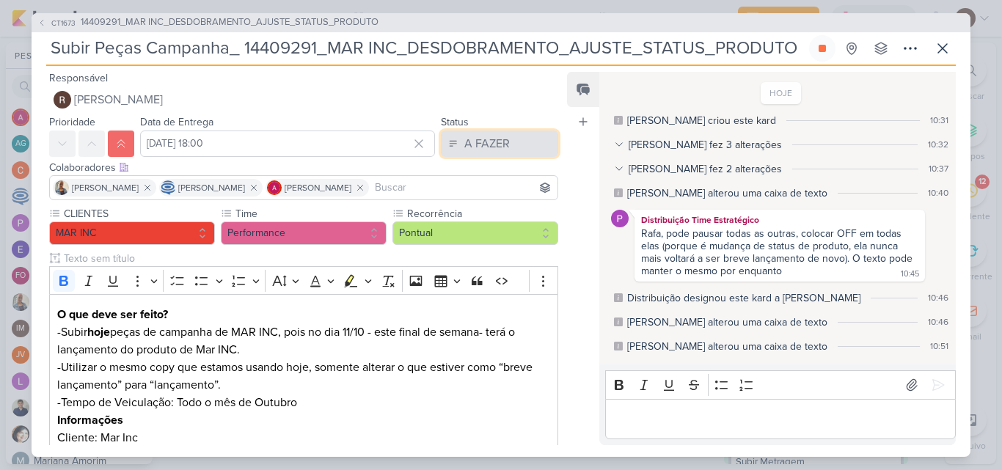
click at [483, 138] on div "A FAZER" at bounding box center [487, 144] width 45 height 18
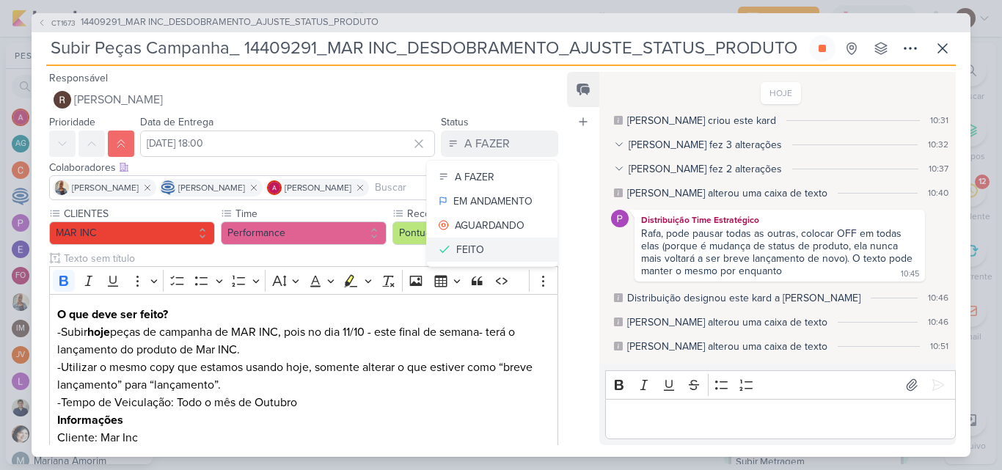
click at [466, 247] on div "FEITO" at bounding box center [470, 249] width 28 height 15
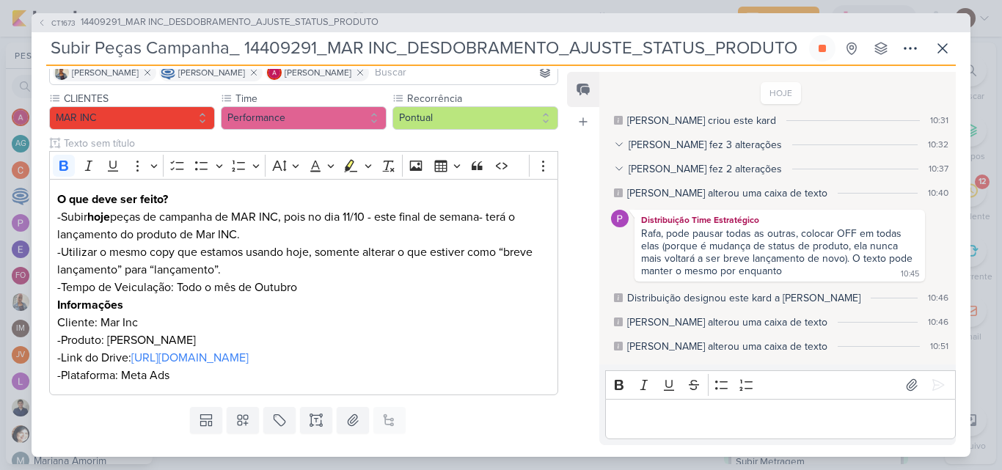
scroll to position [147, 0]
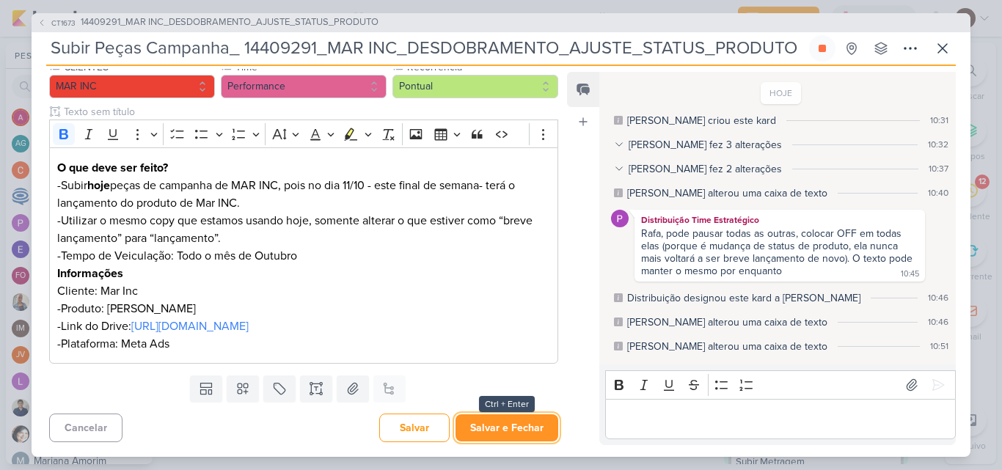
click at [536, 424] on button "Salvar e Fechar" at bounding box center [507, 428] width 103 height 27
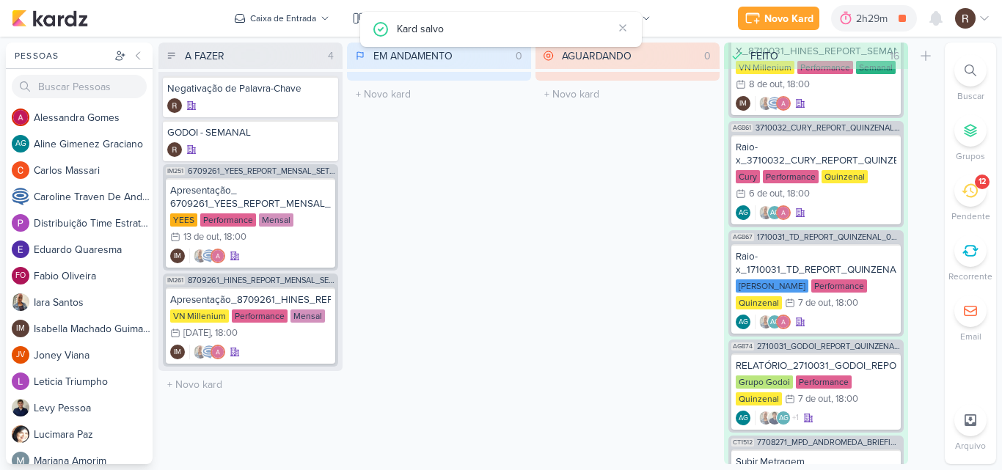
scroll to position [0, 0]
click at [865, 19] on div "2h29m" at bounding box center [874, 18] width 36 height 15
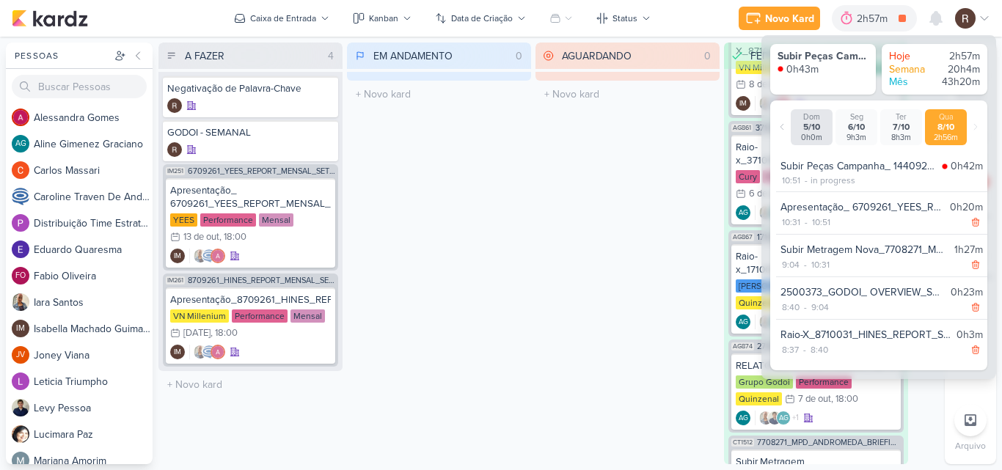
click at [416, 201] on div "EM ANDAMENTO 0 Mover Para Esquerda Mover Para Direita [GEOGRAPHIC_DATA] O títul…" at bounding box center [439, 254] width 184 height 422
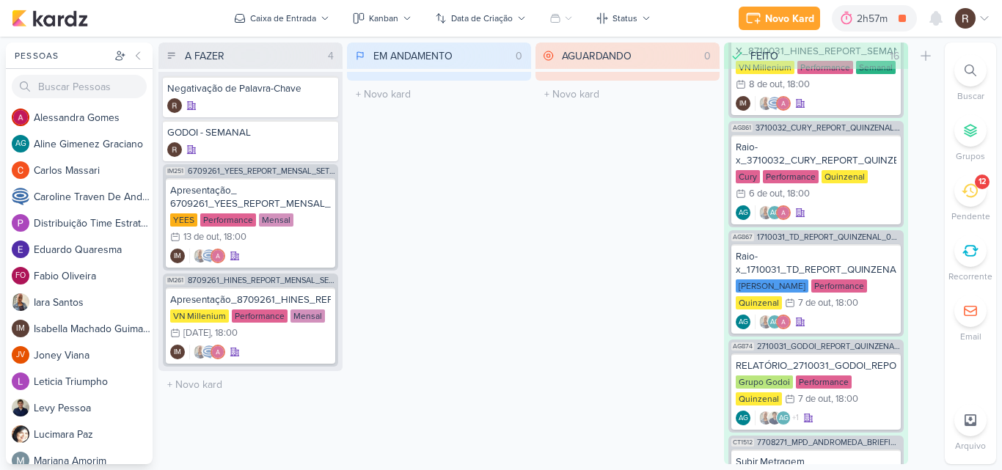
click at [959, 194] on div "12" at bounding box center [971, 191] width 32 height 32
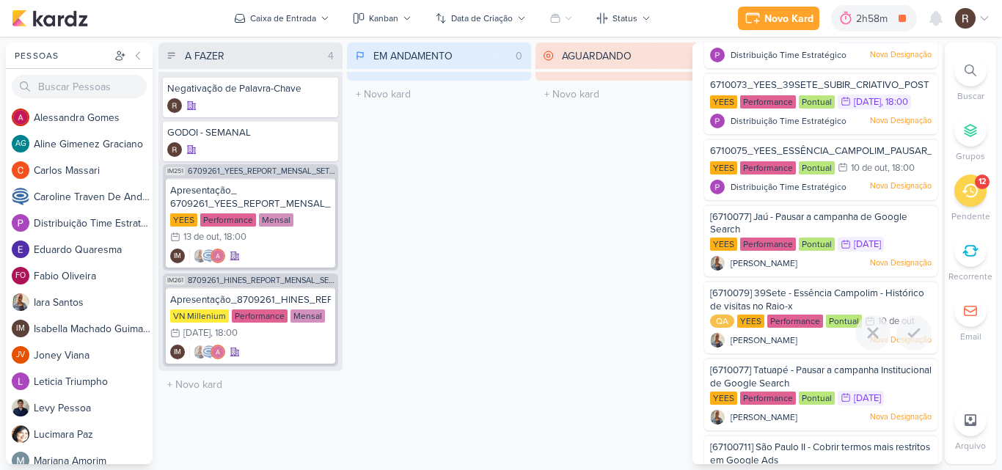
scroll to position [312, 0]
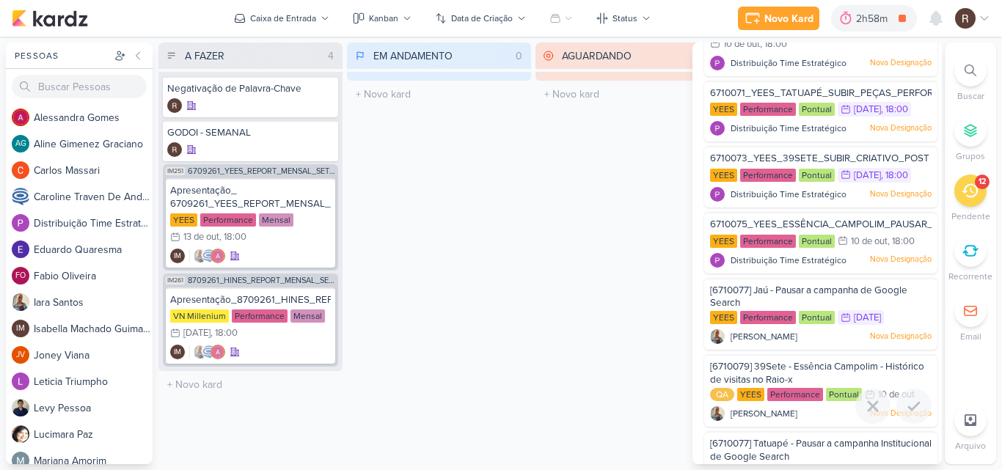
click at [797, 386] on span "[6710079] 39Sete - Essência Campolim - Histórico de visitas no Raio-x" at bounding box center [817, 373] width 214 height 25
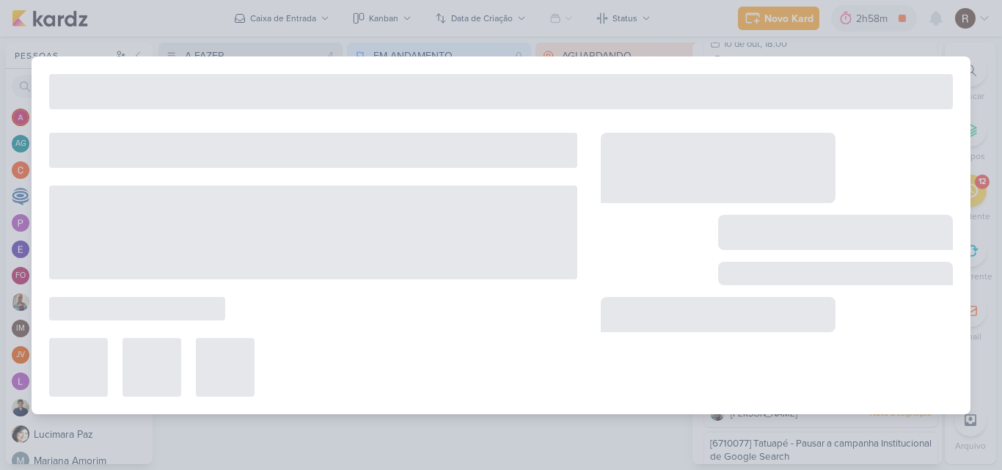
type input "[6710079] 39Sete - Essência Campolim - Histórico de visitas no Raio-x"
type input "10 de outubro de 2025 às 23:59"
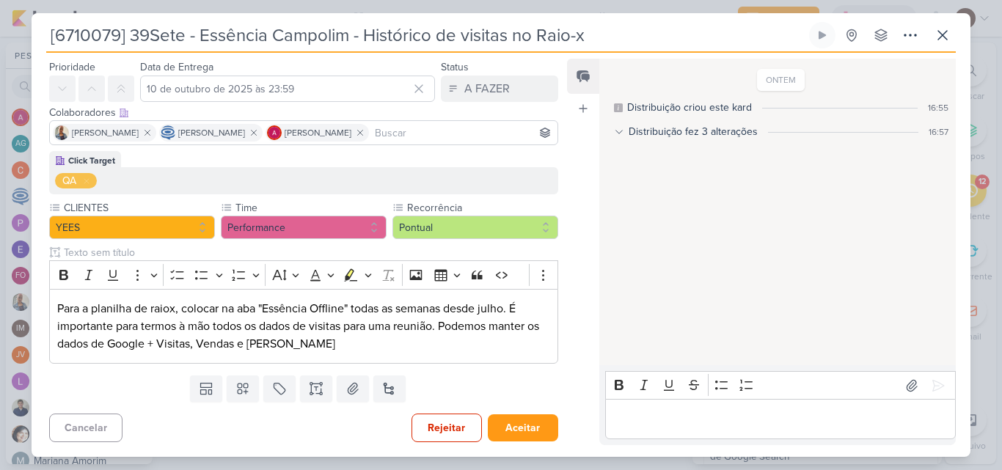
scroll to position [0, 0]
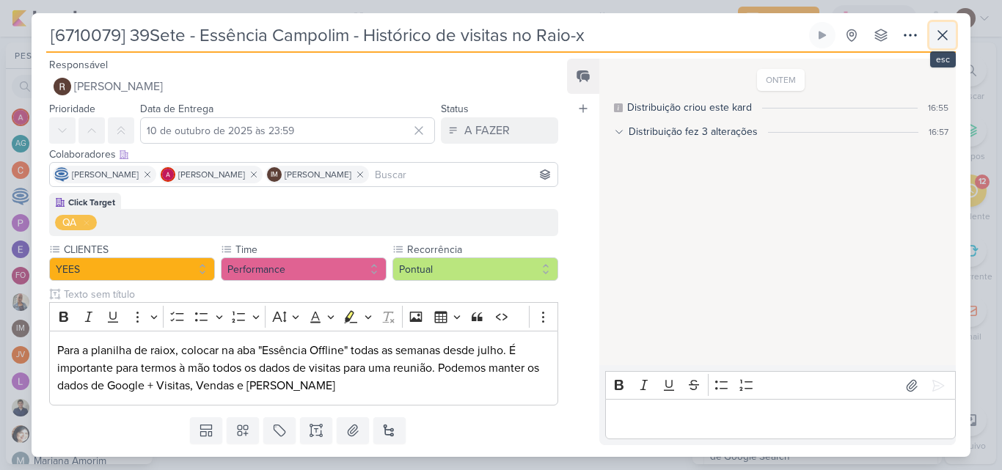
click at [941, 32] on icon at bounding box center [943, 35] width 9 height 9
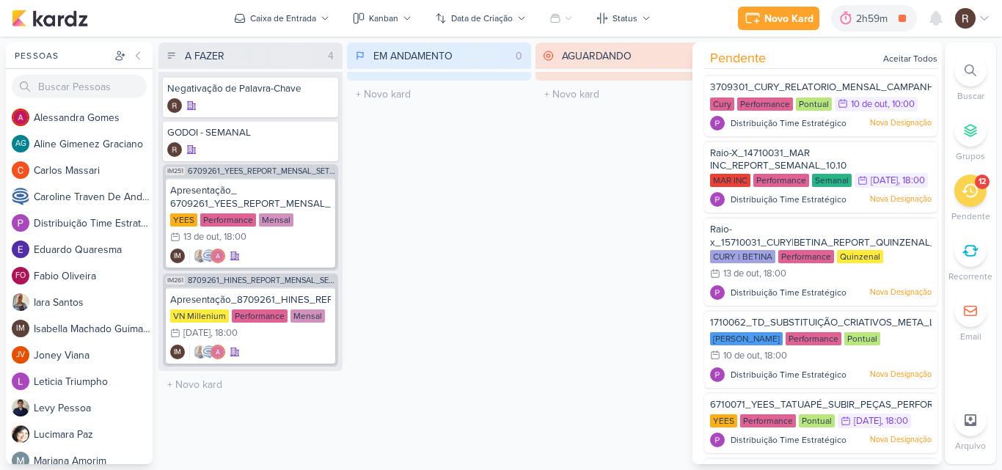
click at [441, 277] on div "EM ANDAMENTO 0 Mover Para Esquerda Mover Para Direita [GEOGRAPHIC_DATA] O títul…" at bounding box center [439, 254] width 184 height 422
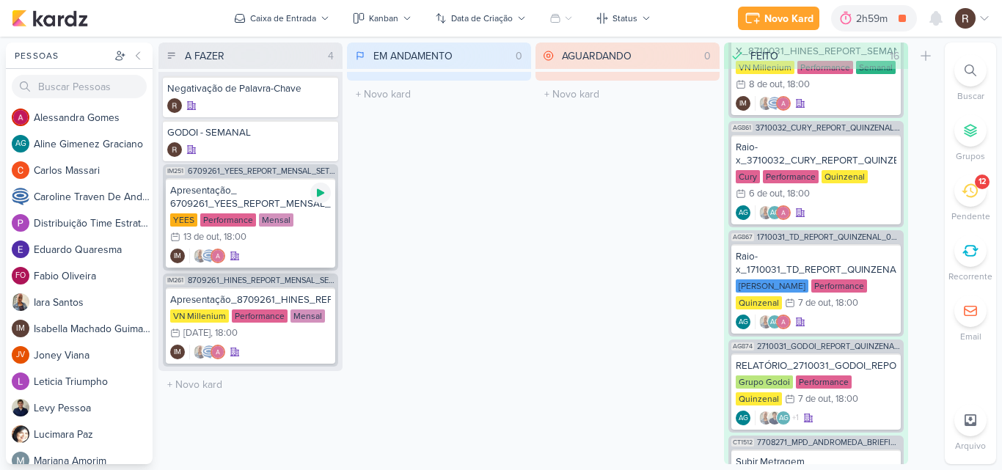
click at [317, 200] on div at bounding box center [320, 193] width 21 height 21
click at [372, 199] on div "EM ANDAMENTO 0 Mover Para Esquerda Mover Para Direita [GEOGRAPHIC_DATA] O títul…" at bounding box center [439, 254] width 184 height 422
click at [321, 196] on icon at bounding box center [320, 192] width 7 height 7
